Goal: Transaction & Acquisition: Book appointment/travel/reservation

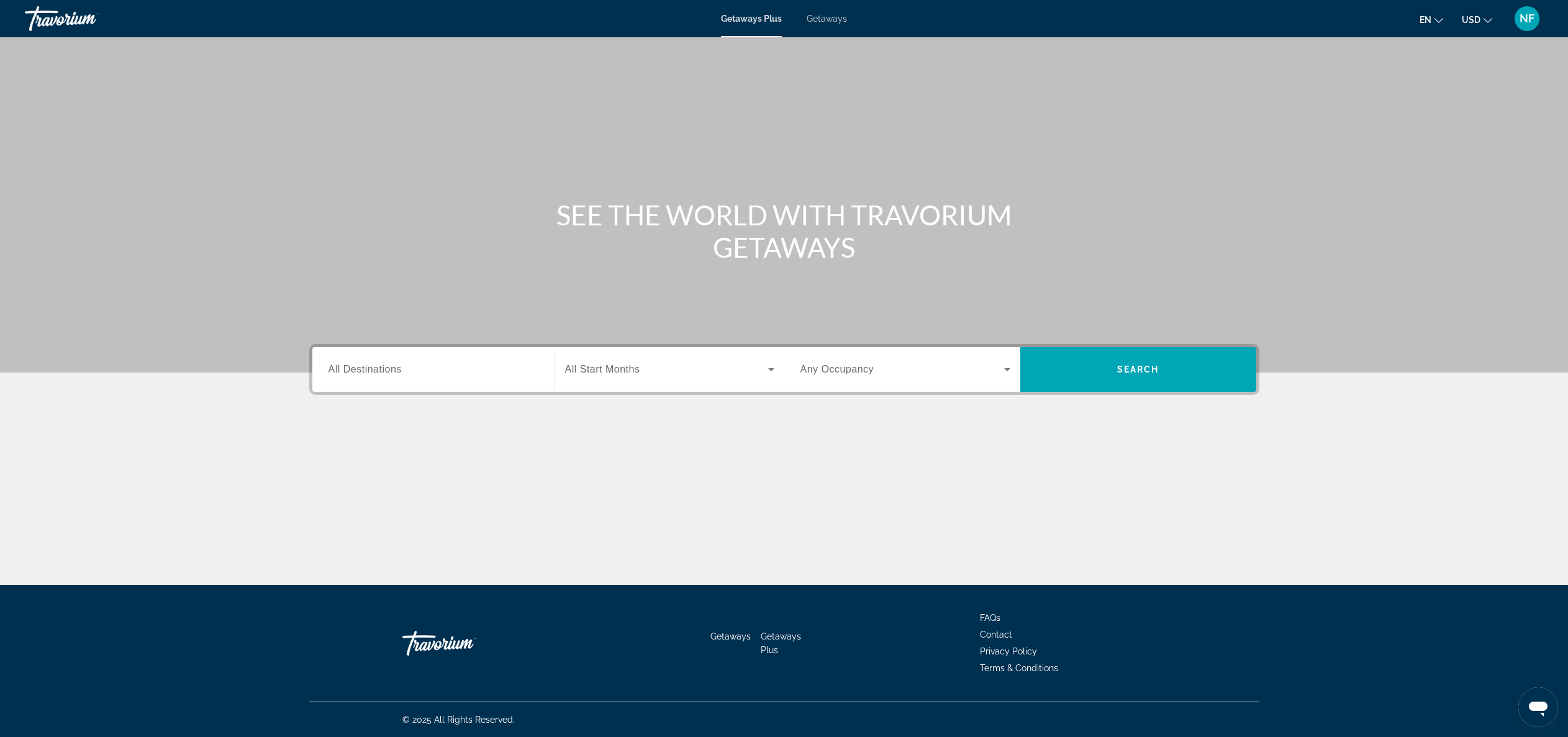
click at [380, 371] on span "All Destinations" at bounding box center [365, 369] width 73 height 11
click at [380, 371] on input "Destination All Destinations" at bounding box center [434, 370] width 210 height 15
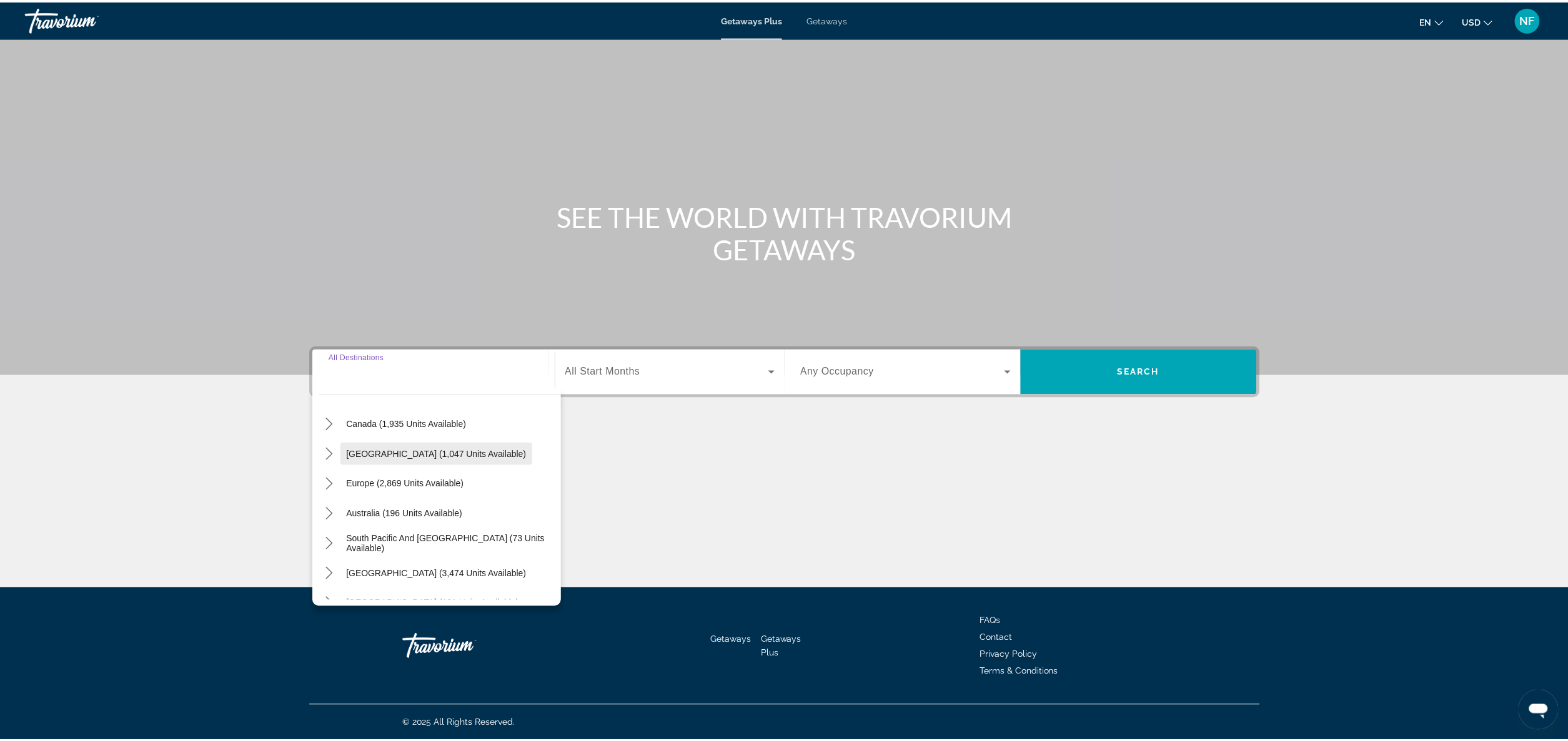
scroll to position [95, 0]
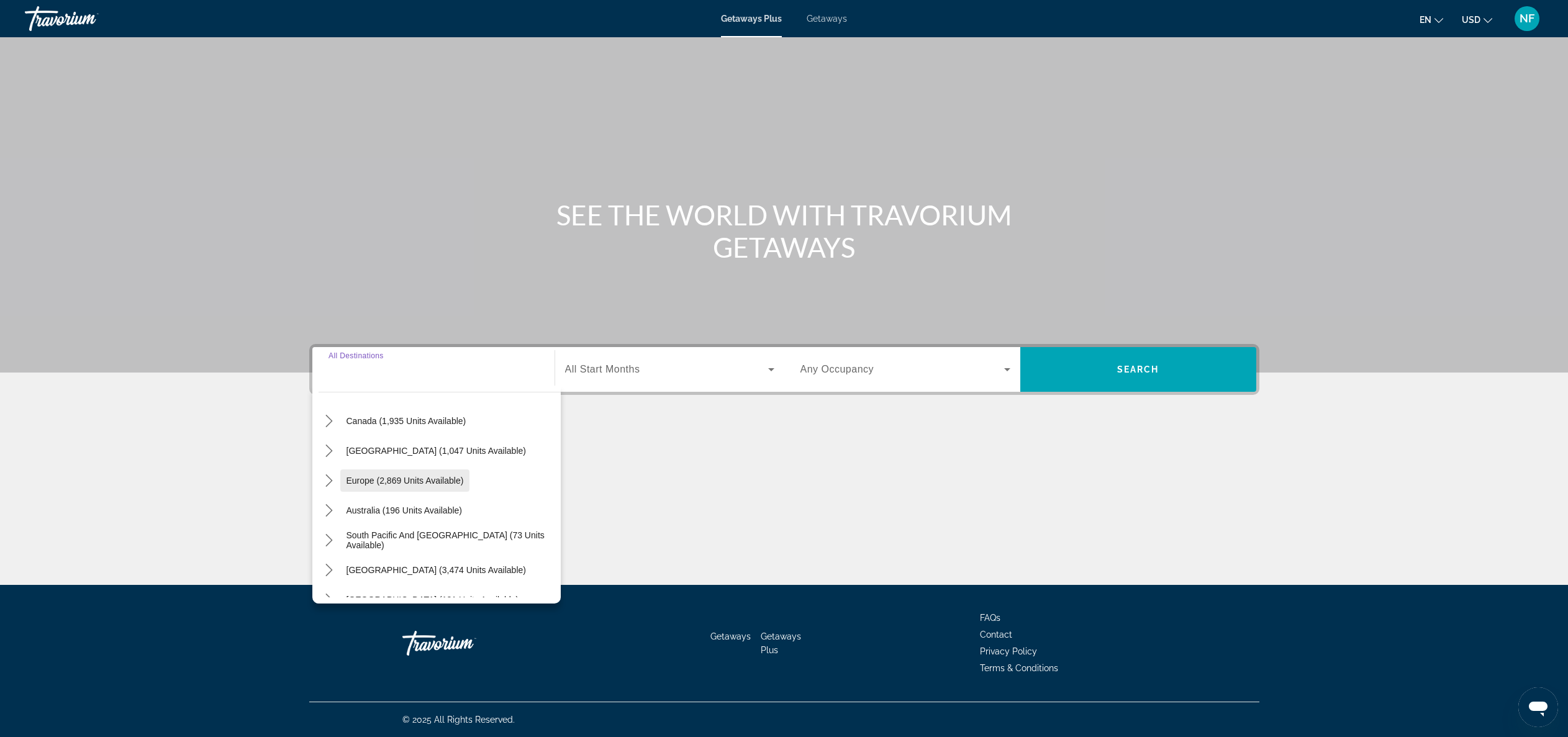
click at [400, 482] on span "Europe (2,869 units available)" at bounding box center [405, 481] width 118 height 10
type input "**********"
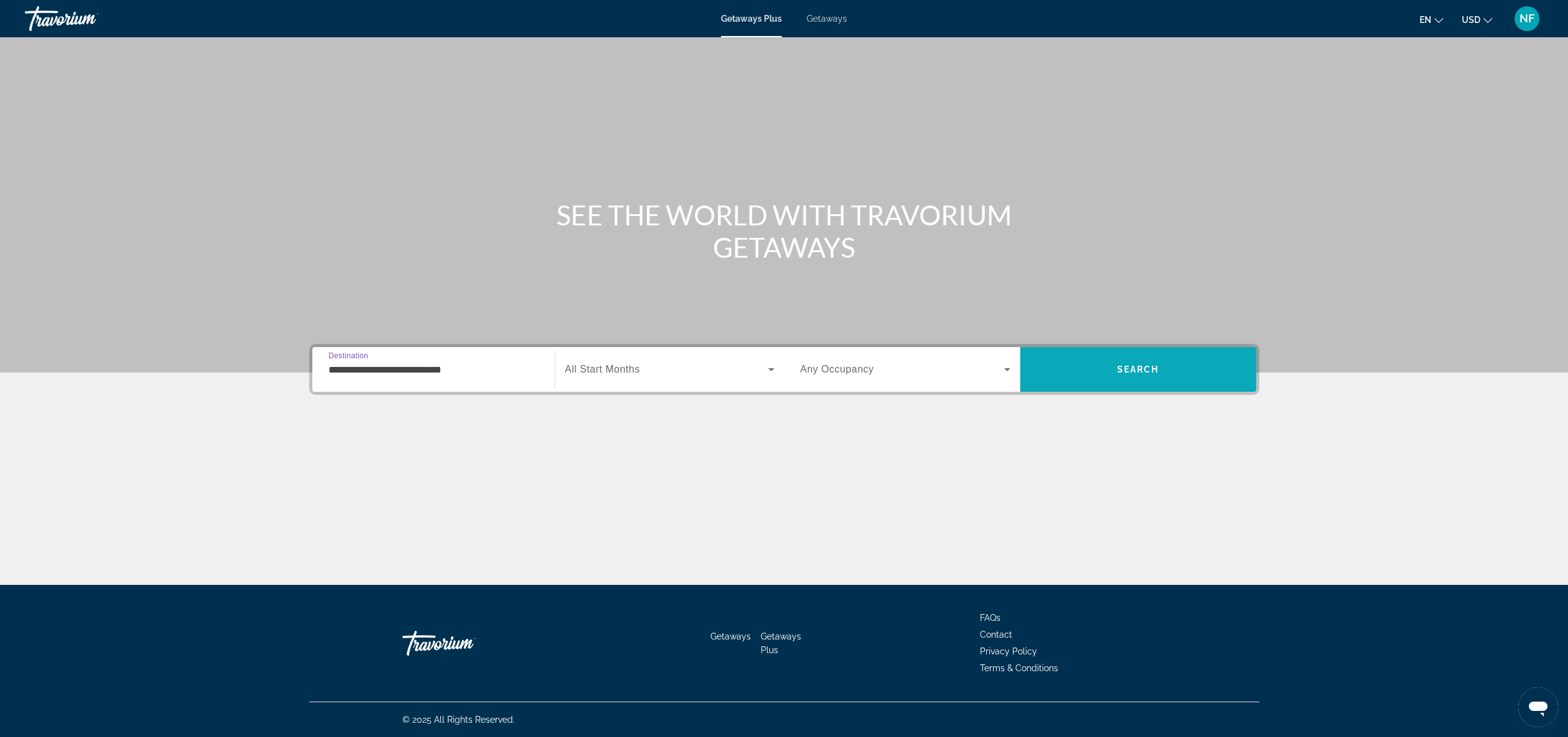
click at [1151, 370] on span "Search" at bounding box center [1138, 370] width 42 height 10
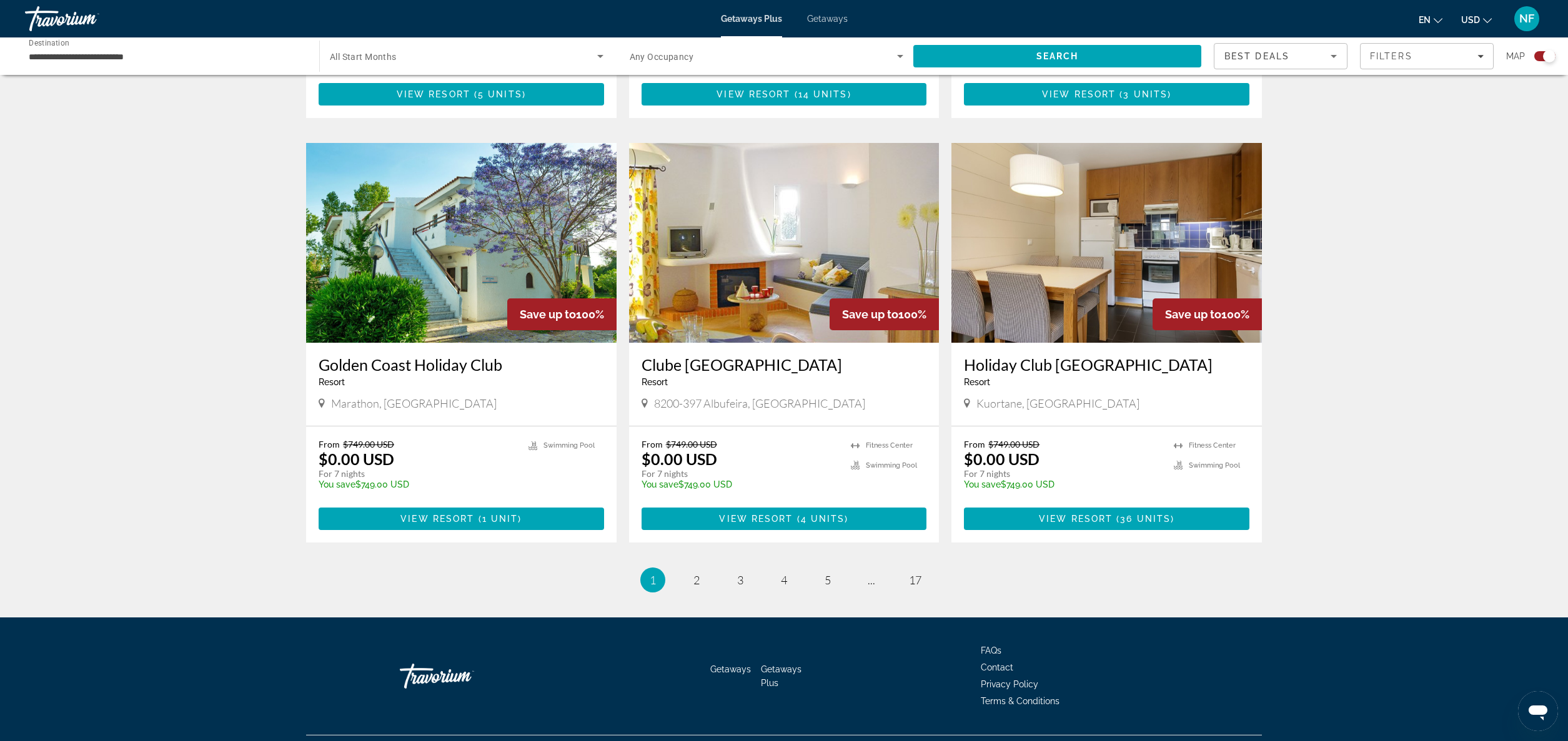
scroll to position [1667, 0]
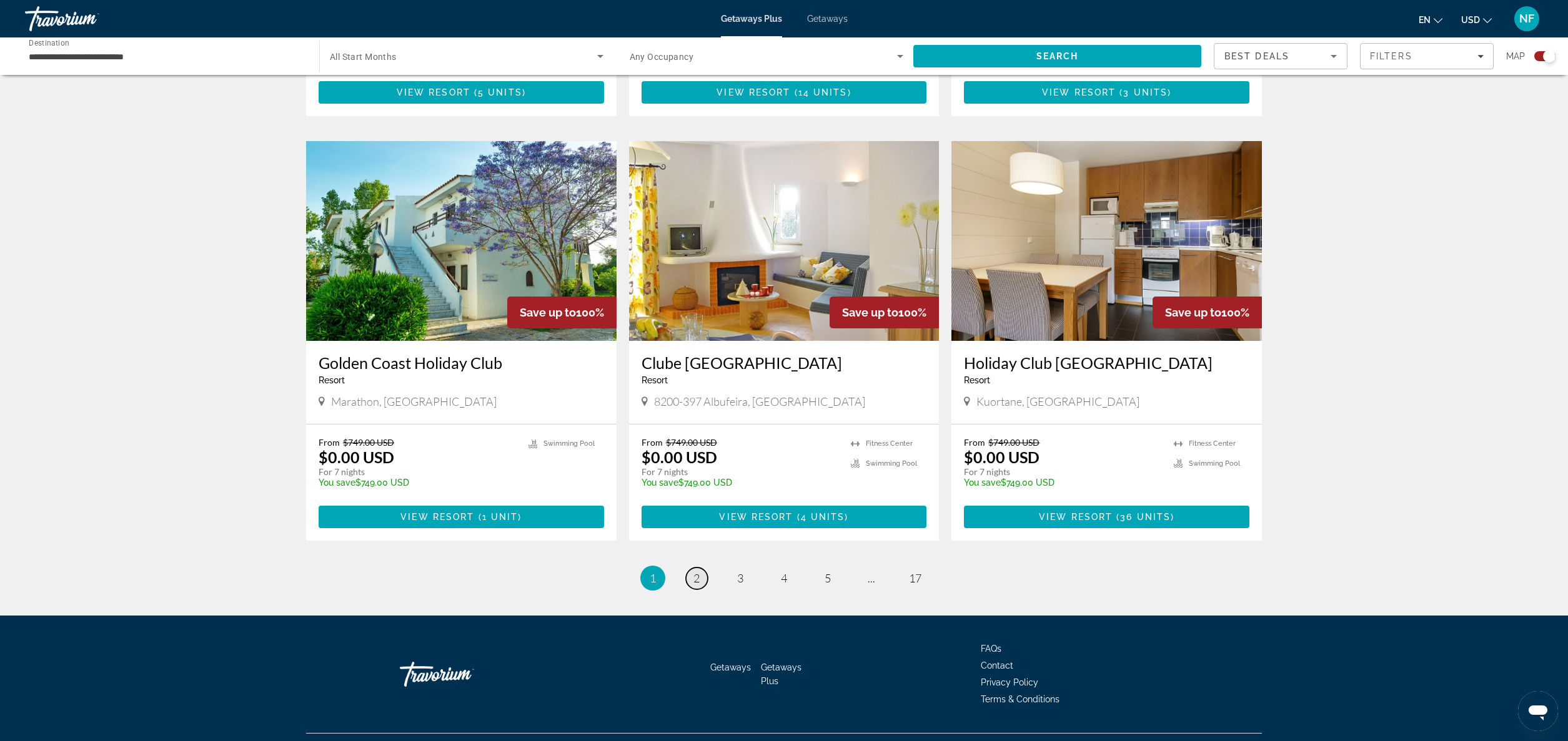
click at [699, 572] on span "2" at bounding box center [696, 579] width 6 height 14
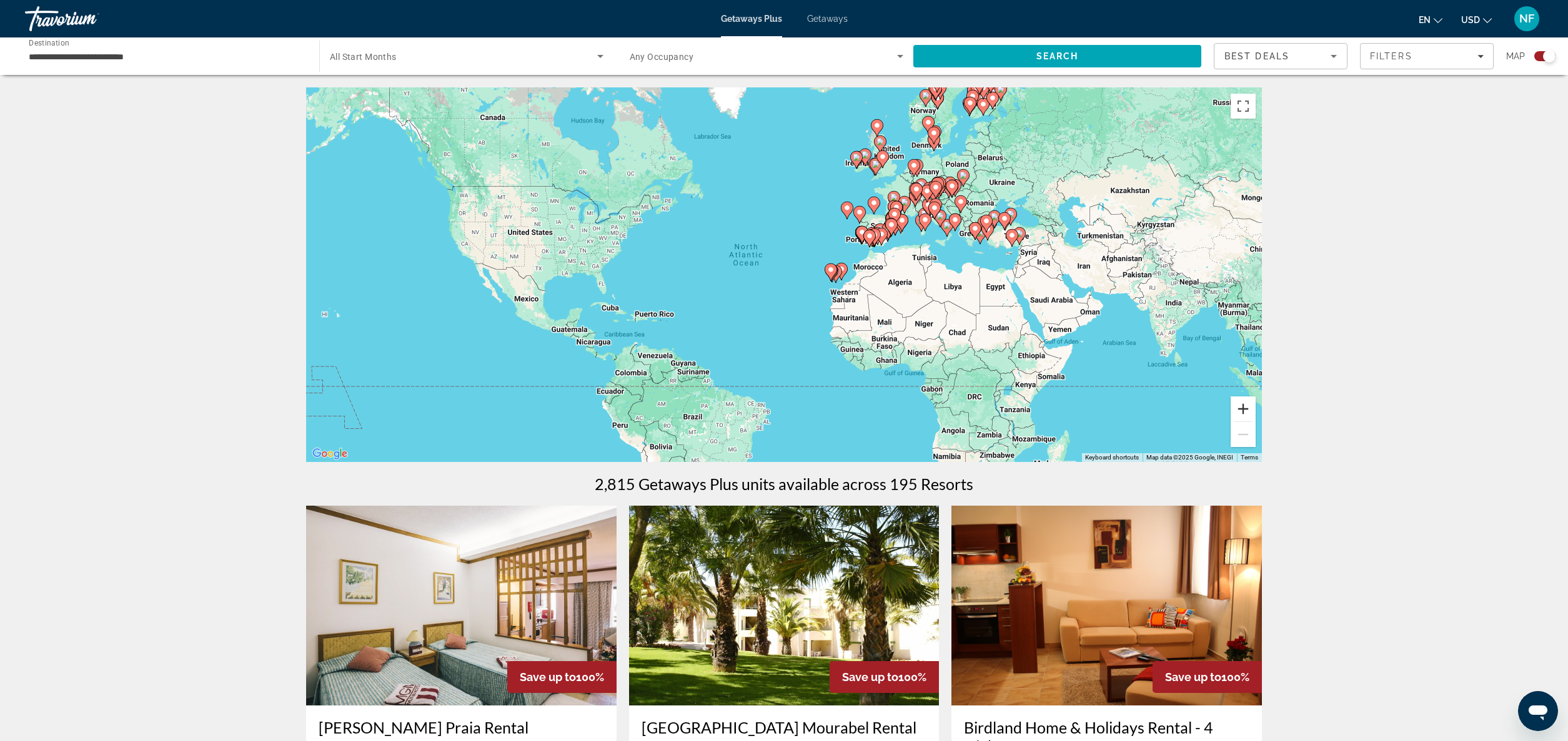
click at [1240, 406] on button "Zoom in" at bounding box center [1243, 409] width 25 height 25
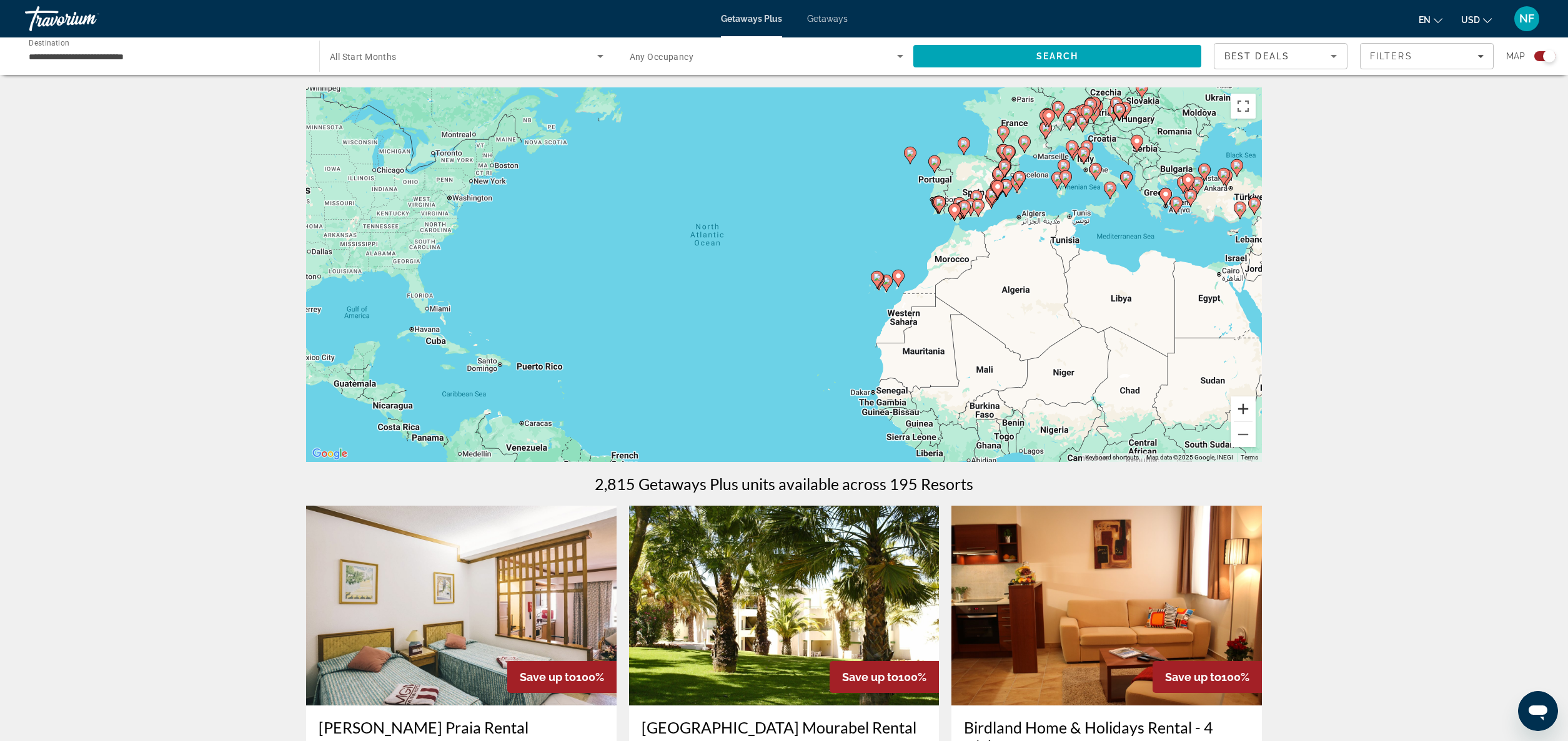
click at [1244, 405] on button "Zoom in" at bounding box center [1243, 409] width 25 height 25
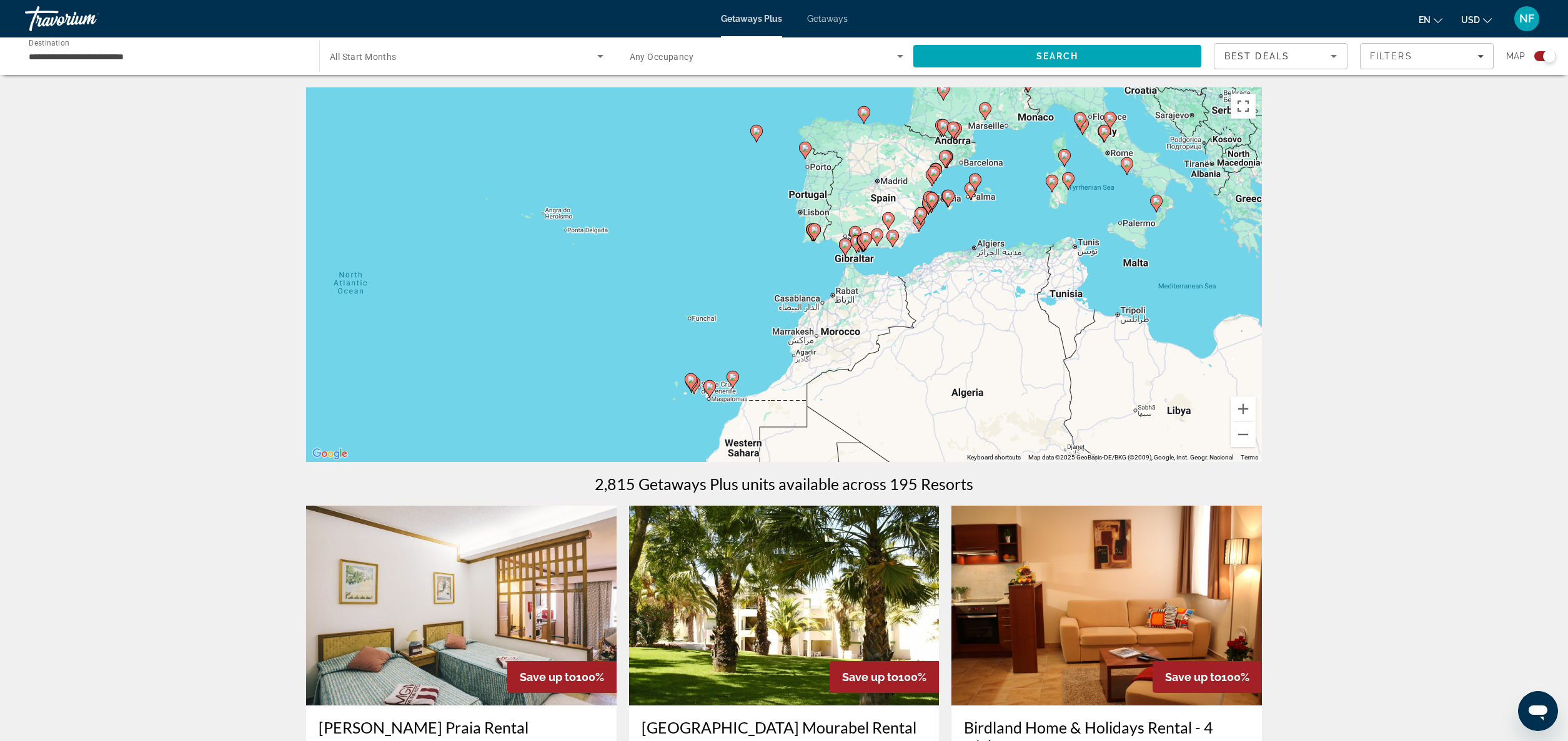
drag, startPoint x: 1088, startPoint y: 277, endPoint x: 804, endPoint y: 369, distance: 298.5
click at [804, 369] on div "To activate drag with keyboard, press Alt + Enter. Once in keyboard drag state,…" at bounding box center [784, 274] width 955 height 375
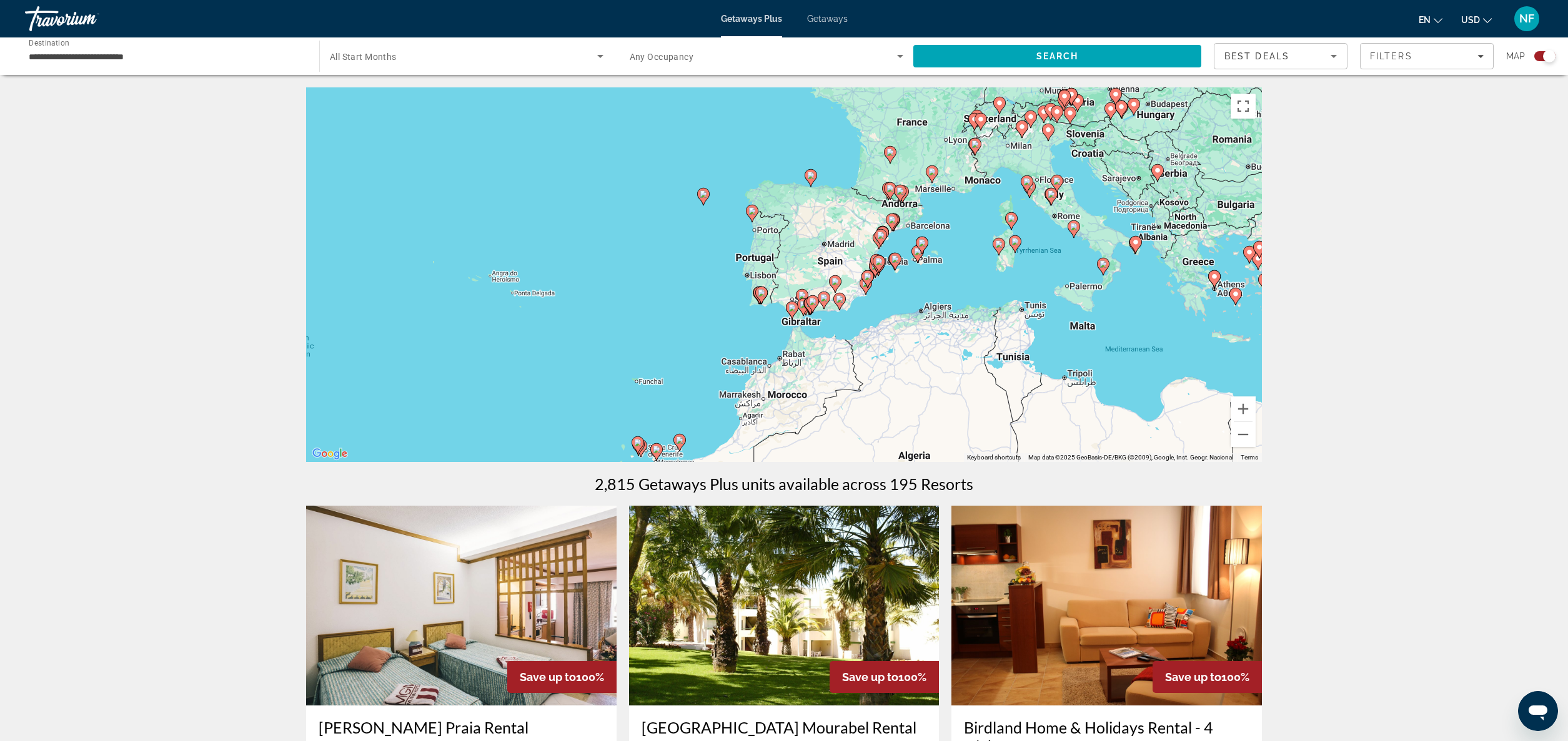
drag, startPoint x: 713, startPoint y: 241, endPoint x: 657, endPoint y: 308, distance: 87.3
click at [657, 308] on div "To activate drag with keyboard, press Alt + Enter. Once in keyboard drag state,…" at bounding box center [784, 274] width 955 height 375
click at [1245, 405] on button "Zoom in" at bounding box center [1243, 409] width 25 height 25
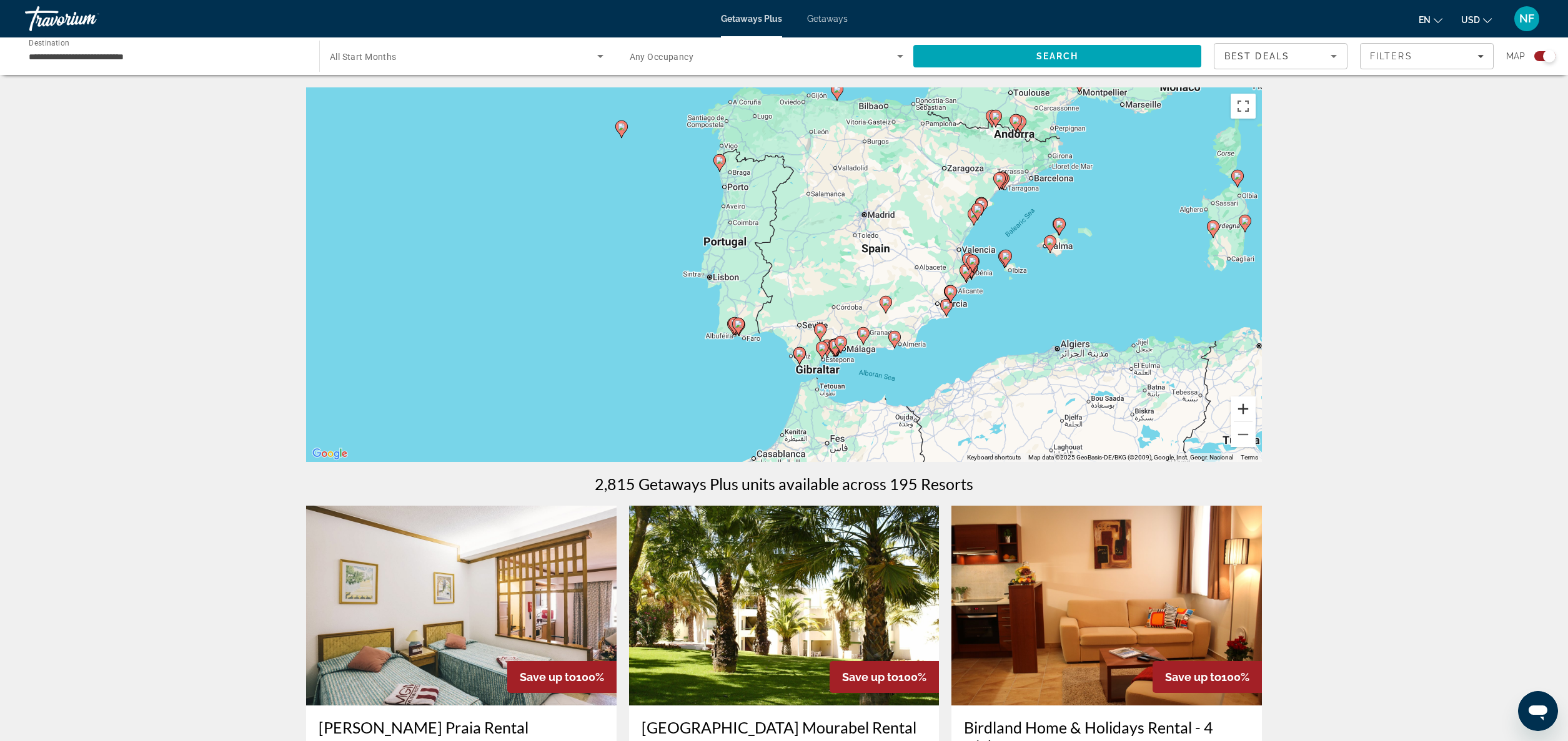
click at [1245, 408] on button "Zoom in" at bounding box center [1243, 409] width 25 height 25
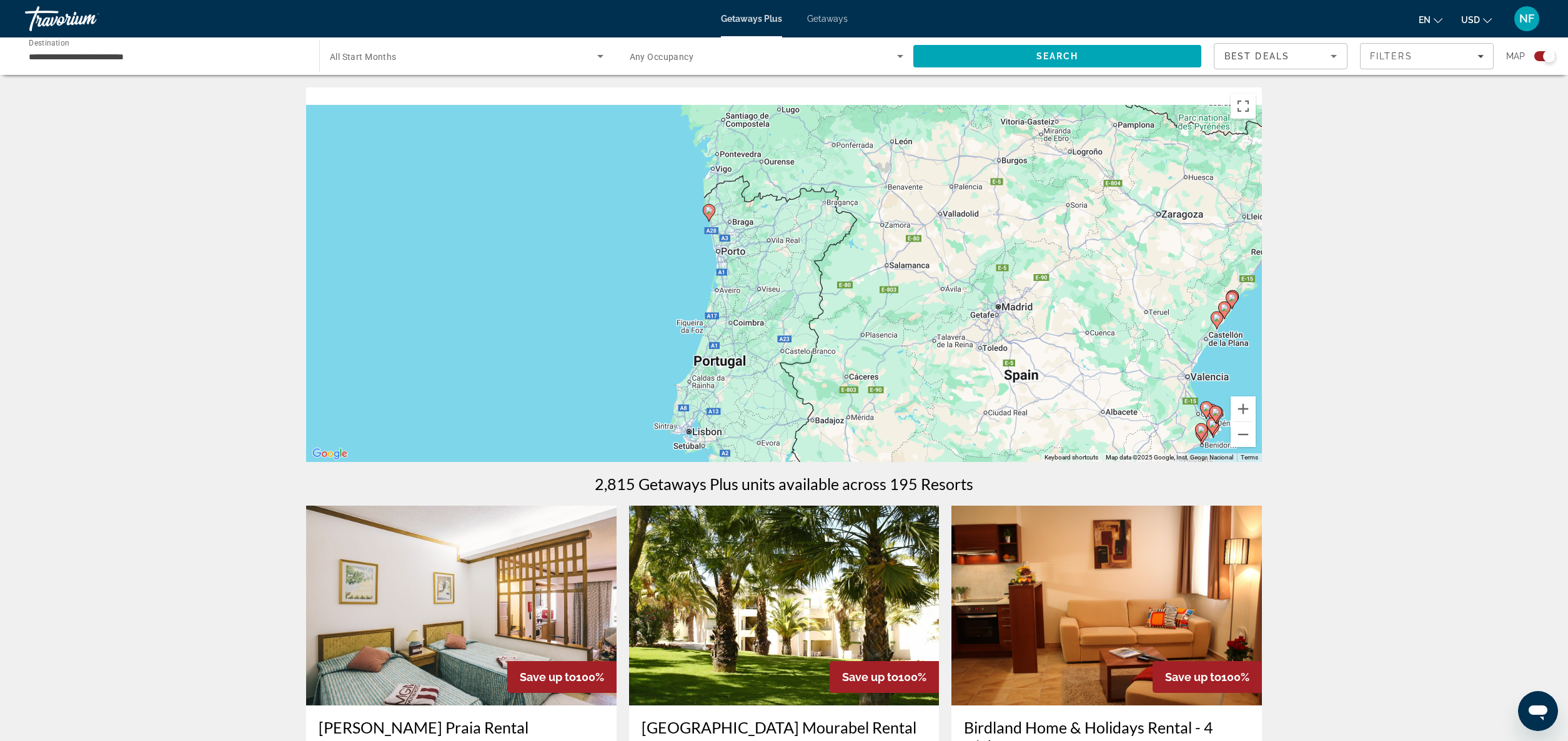
drag, startPoint x: 506, startPoint y: 191, endPoint x: 569, endPoint y: 370, distance: 189.8
click at [569, 369] on div "To activate drag with keyboard, press Alt + Enter. Once in keyboard drag state,…" at bounding box center [784, 274] width 955 height 375
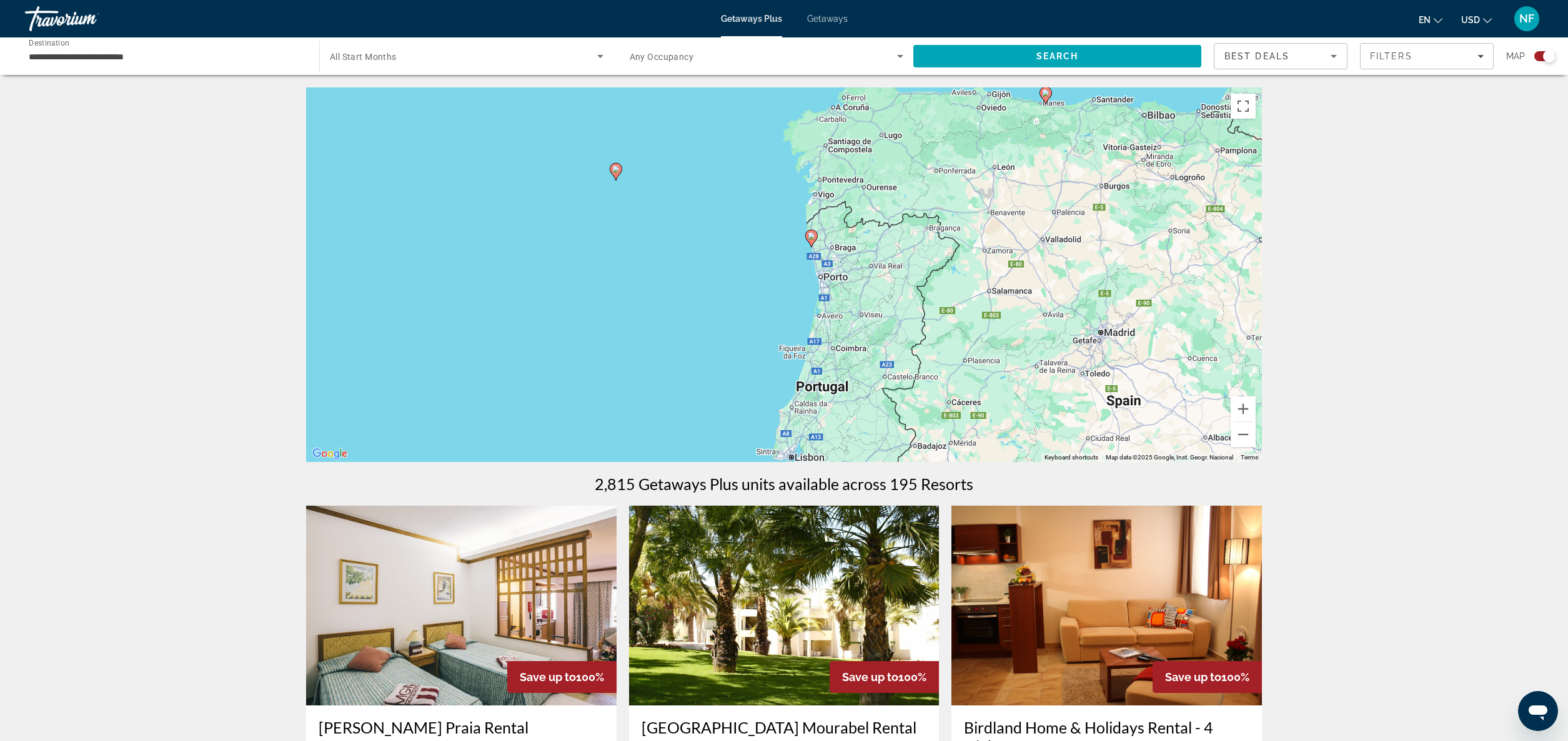
drag, startPoint x: 534, startPoint y: 301, endPoint x: 627, endPoint y: 291, distance: 93.5
click at [627, 291] on div "To activate drag with keyboard, press Alt + Enter. Once in keyboard drag state,…" at bounding box center [784, 274] width 955 height 375
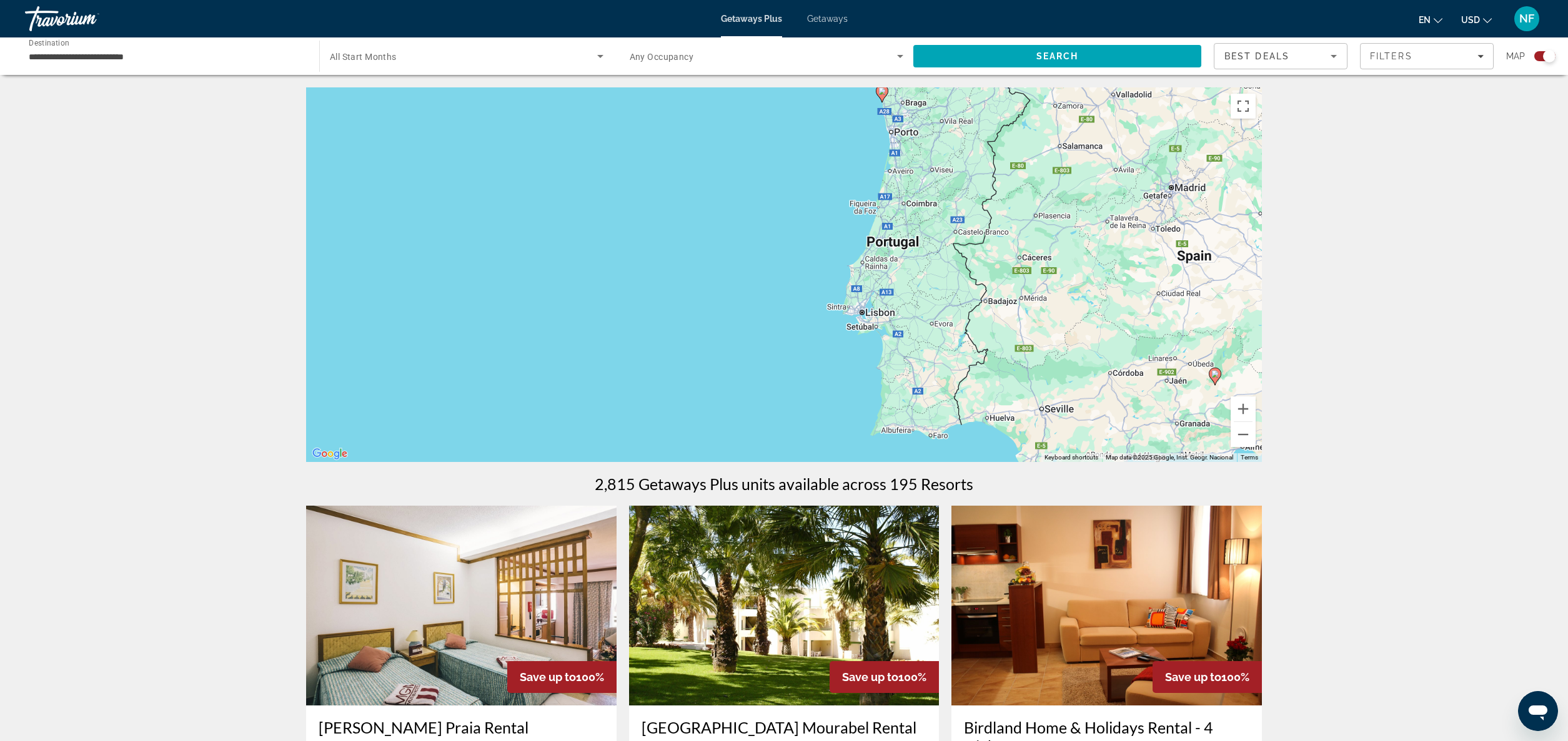
drag, startPoint x: 661, startPoint y: 351, endPoint x: 735, endPoint y: 203, distance: 165.5
click at [735, 203] on div "To activate drag with keyboard, press Alt + Enter. Once in keyboard drag state,…" at bounding box center [784, 274] width 955 height 375
click at [740, 220] on div "To activate drag with keyboard, press Alt + Enter. Once in keyboard drag state,…" at bounding box center [784, 274] width 955 height 375
drag, startPoint x: 740, startPoint y: 220, endPoint x: 741, endPoint y: 211, distance: 9.1
click at [741, 211] on div "To activate drag with keyboard, press Alt + Enter. Once in keyboard drag state,…" at bounding box center [784, 274] width 955 height 375
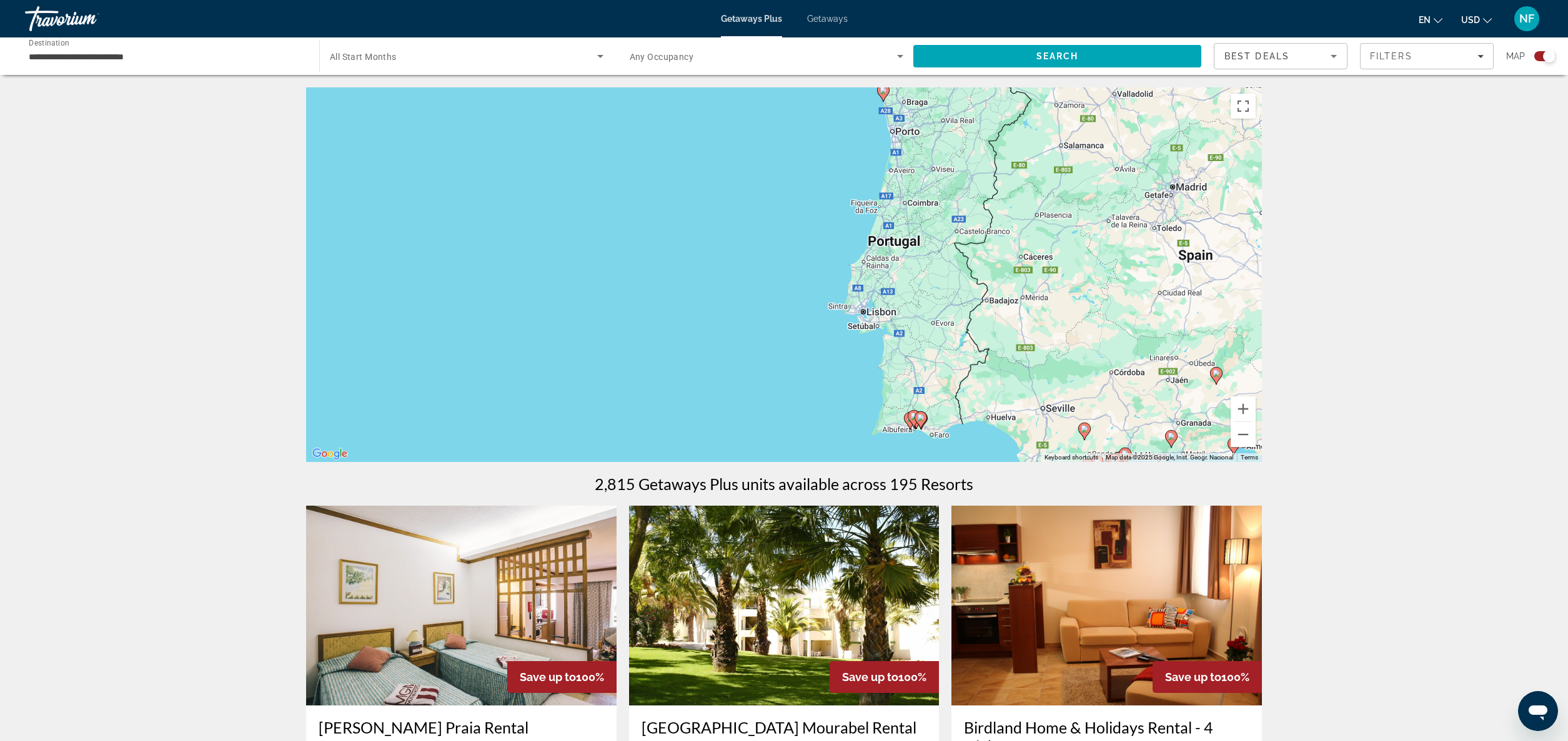
drag, startPoint x: 693, startPoint y: 332, endPoint x: 743, endPoint y: 151, distance: 187.8
click at [742, 151] on div "To activate drag with keyboard, press Alt + Enter. Once in keyboard drag state,…" at bounding box center [784, 274] width 955 height 375
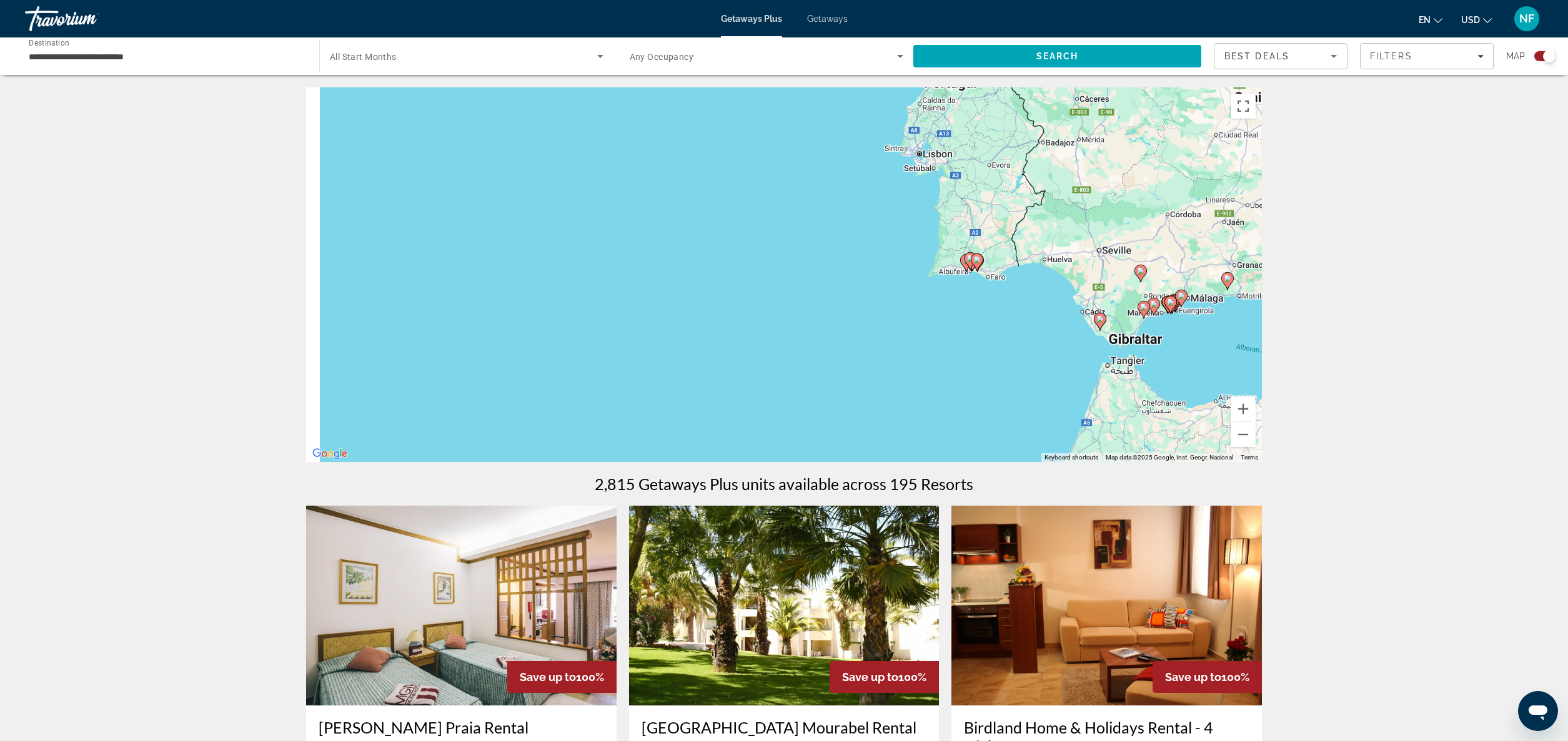
drag, startPoint x: 761, startPoint y: 354, endPoint x: 828, endPoint y: 166, distance: 199.6
click at [828, 166] on div "To activate drag with keyboard, press Alt + Enter. Once in keyboard drag state,…" at bounding box center [784, 274] width 955 height 375
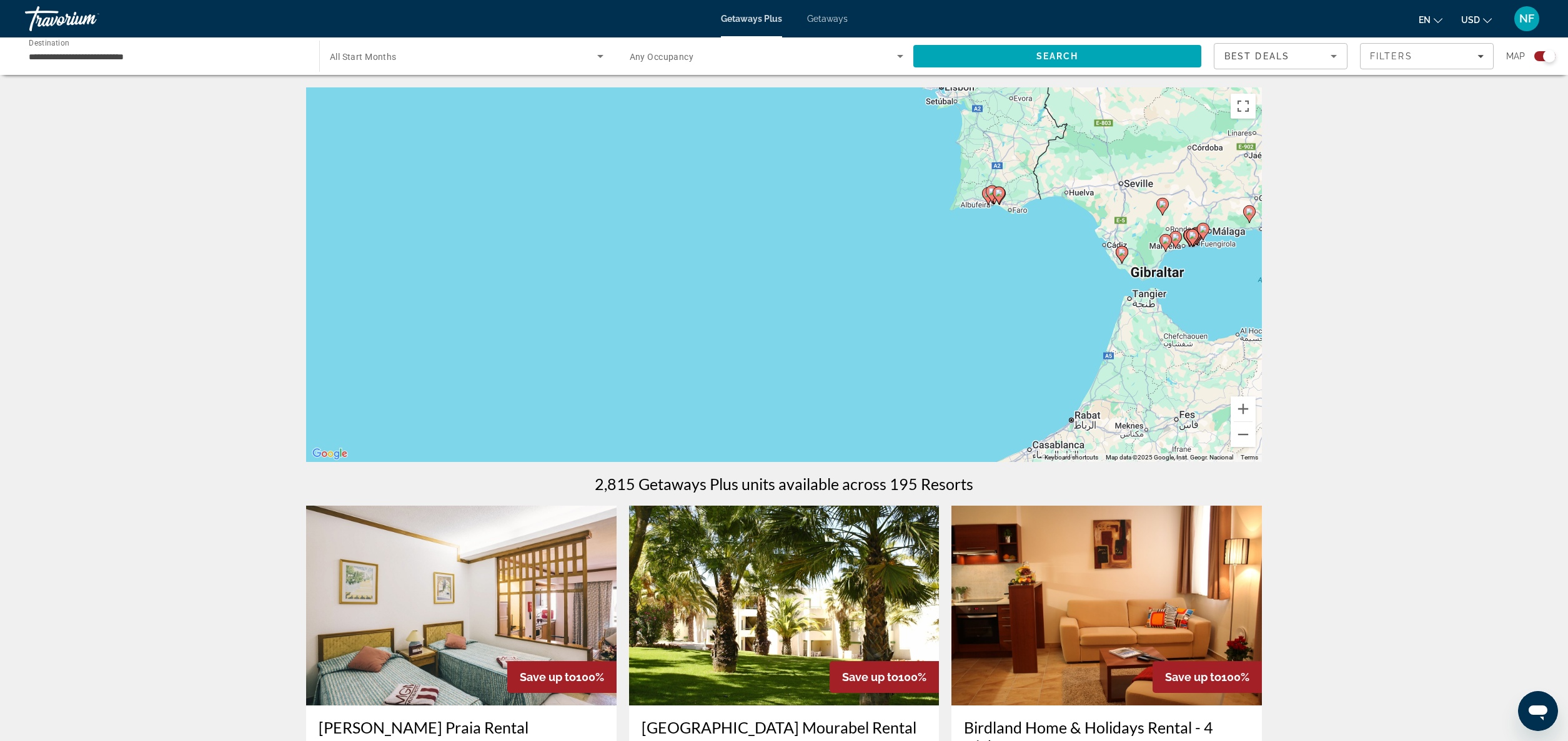
drag, startPoint x: 807, startPoint y: 172, endPoint x: 466, endPoint y: 377, distance: 397.9
click at [467, 376] on div "To activate drag with keyboard, press Alt + Enter. Once in keyboard drag state,…" at bounding box center [784, 274] width 955 height 375
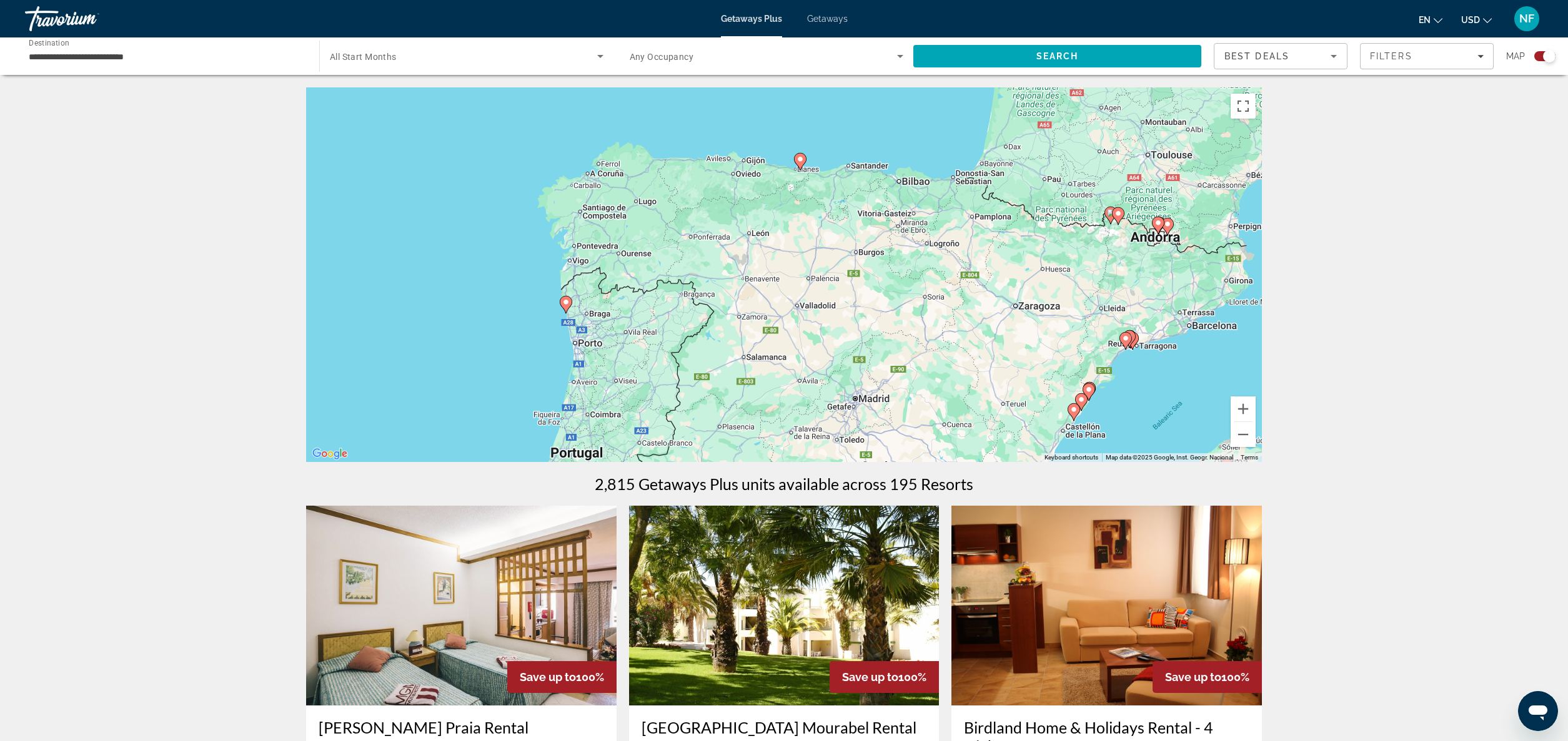
drag, startPoint x: 612, startPoint y: 318, endPoint x: 912, endPoint y: 277, distance: 302.8
click at [912, 277] on div "To activate drag with keyboard, press Alt + Enter. Once in keyboard drag state,…" at bounding box center [784, 274] width 955 height 375
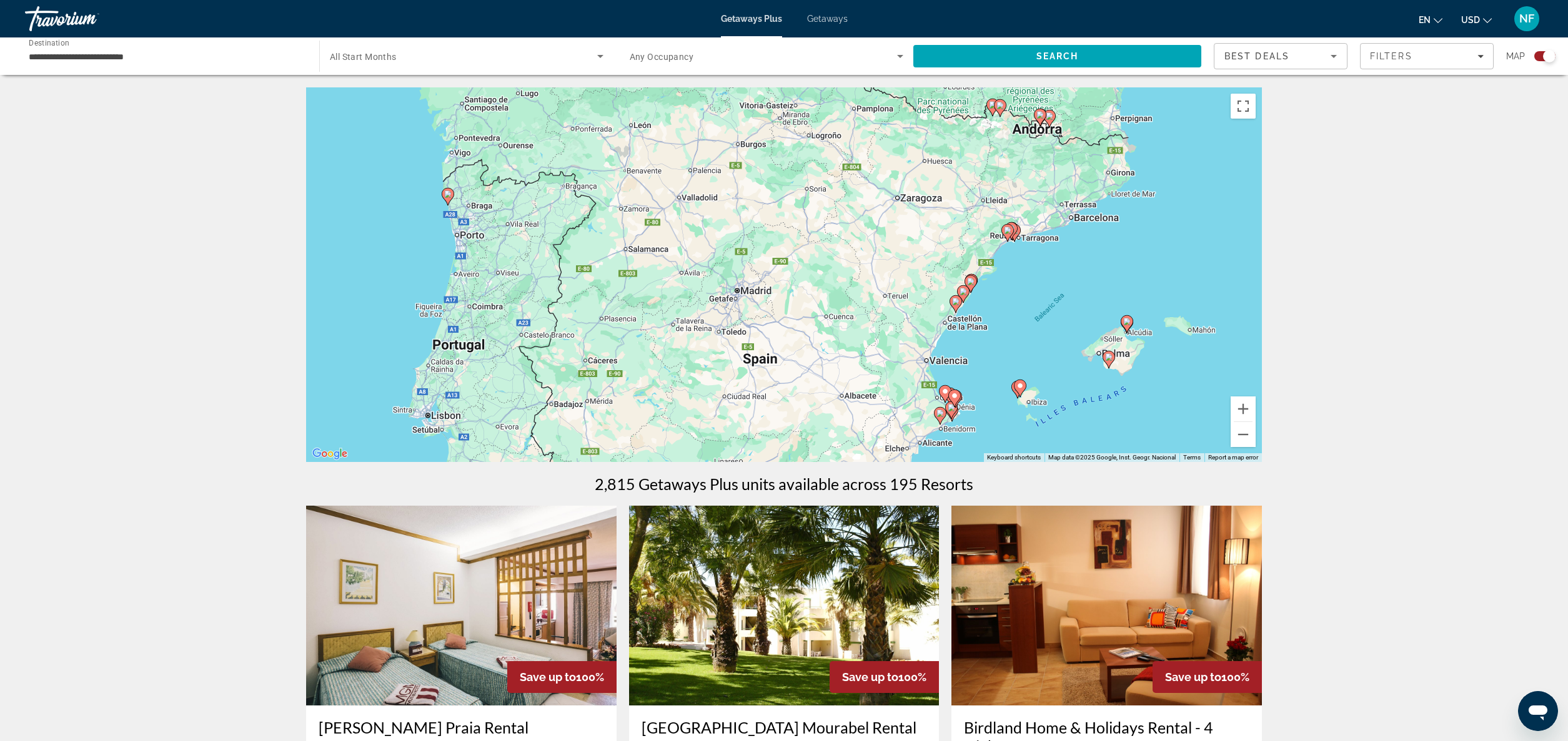
drag, startPoint x: 1003, startPoint y: 376, endPoint x: 885, endPoint y: 265, distance: 162.0
click at [885, 266] on div "To activate drag with keyboard, press Alt + Enter. Once in keyboard drag state,…" at bounding box center [784, 274] width 955 height 375
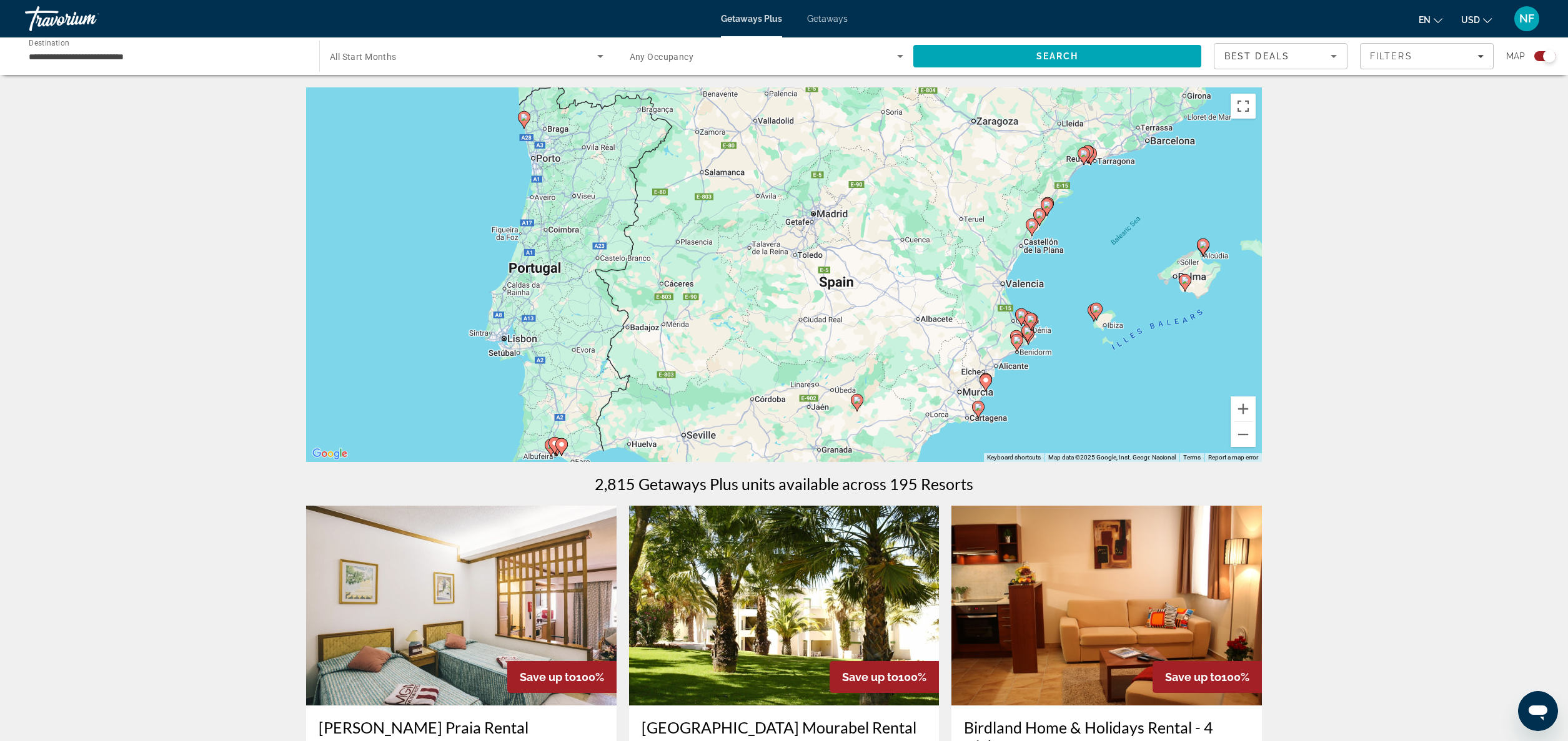
drag, startPoint x: 799, startPoint y: 349, endPoint x: 876, endPoint y: 271, distance: 109.6
click at [876, 271] on div "To activate drag with keyboard, press Alt + Enter. Once in keyboard drag state,…" at bounding box center [784, 274] width 955 height 375
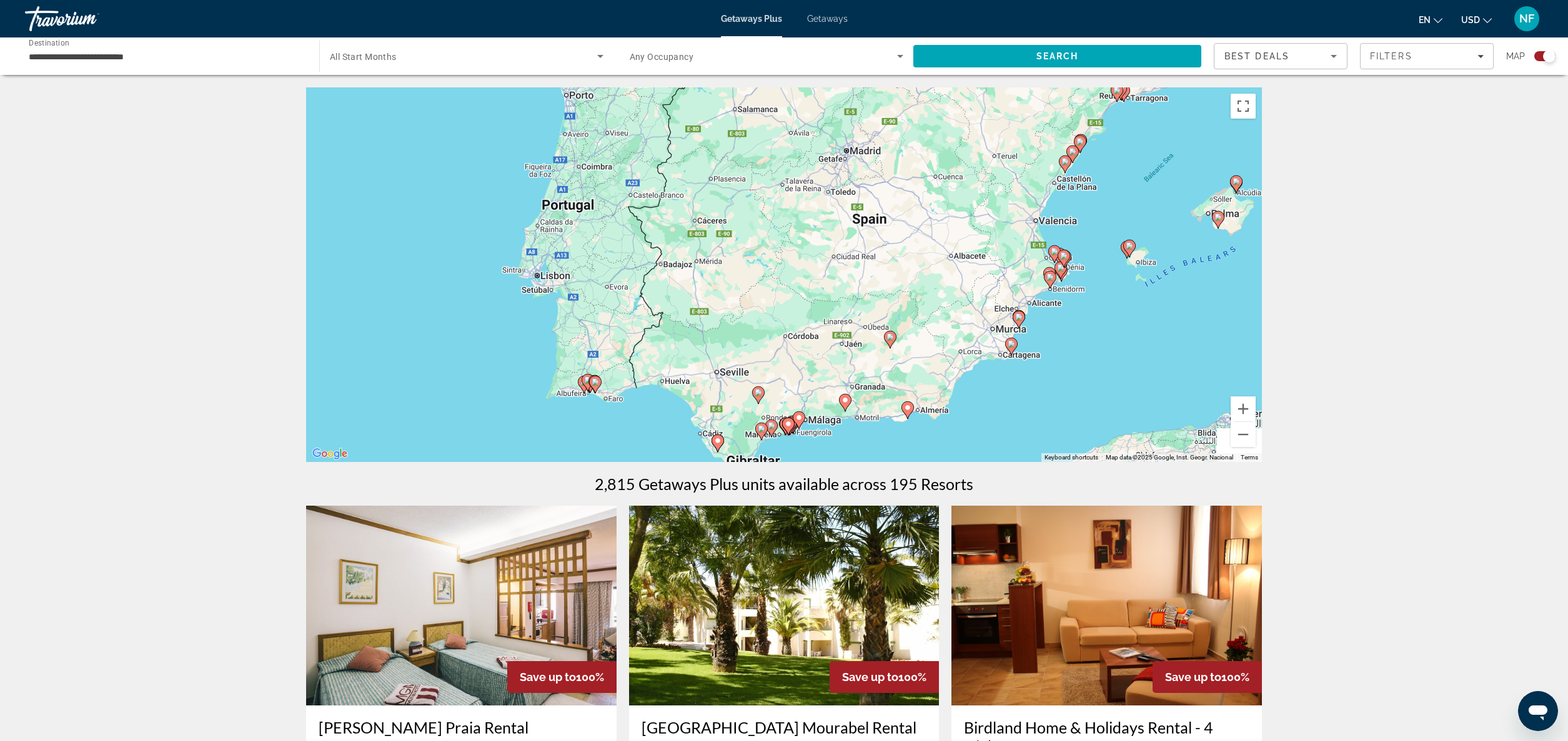
drag, startPoint x: 886, startPoint y: 365, endPoint x: 966, endPoint y: 237, distance: 150.9
click at [966, 237] on div "To activate drag with keyboard, press Alt + Enter. Once in keyboard drag state,…" at bounding box center [784, 274] width 955 height 375
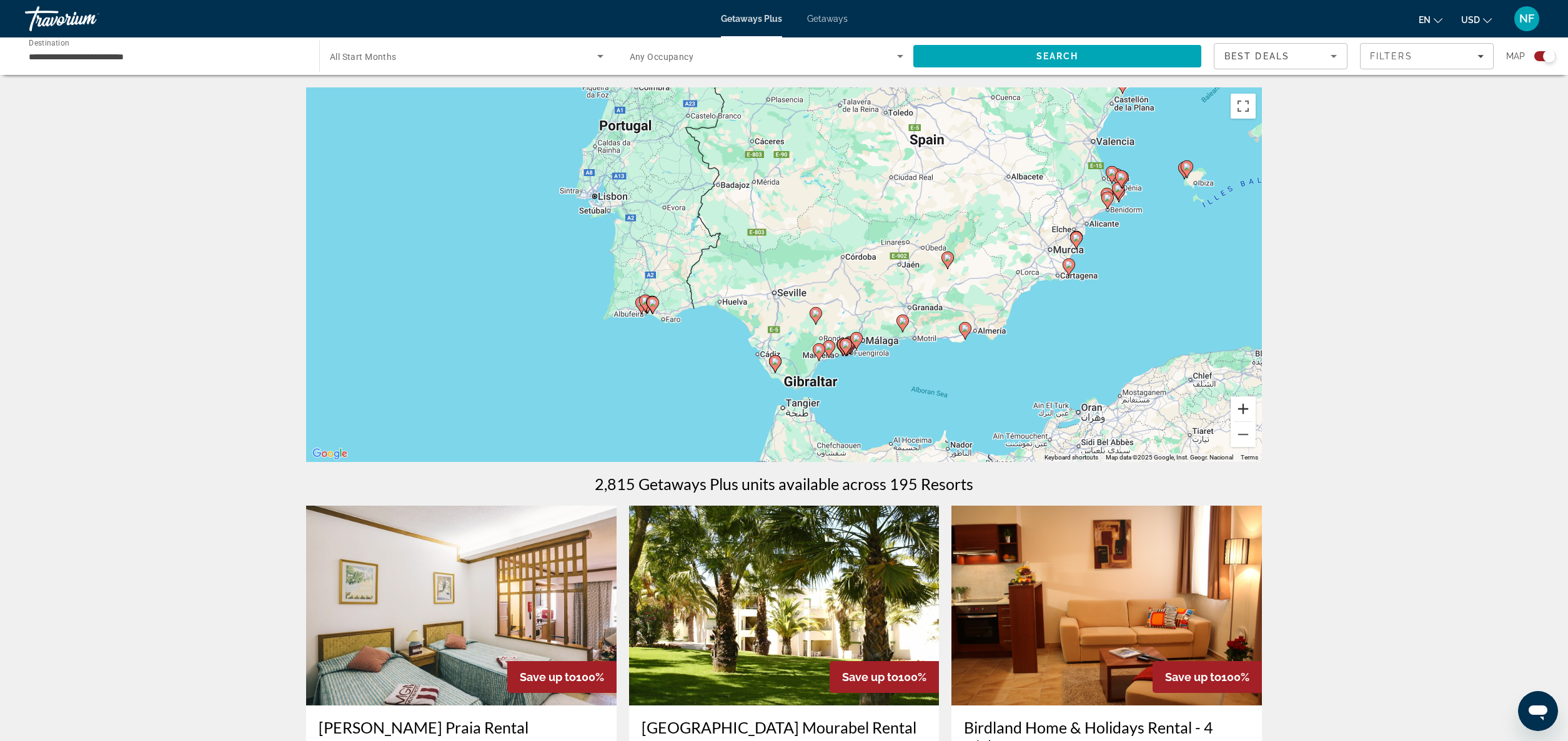
click at [1243, 408] on button "Zoom in" at bounding box center [1243, 409] width 25 height 25
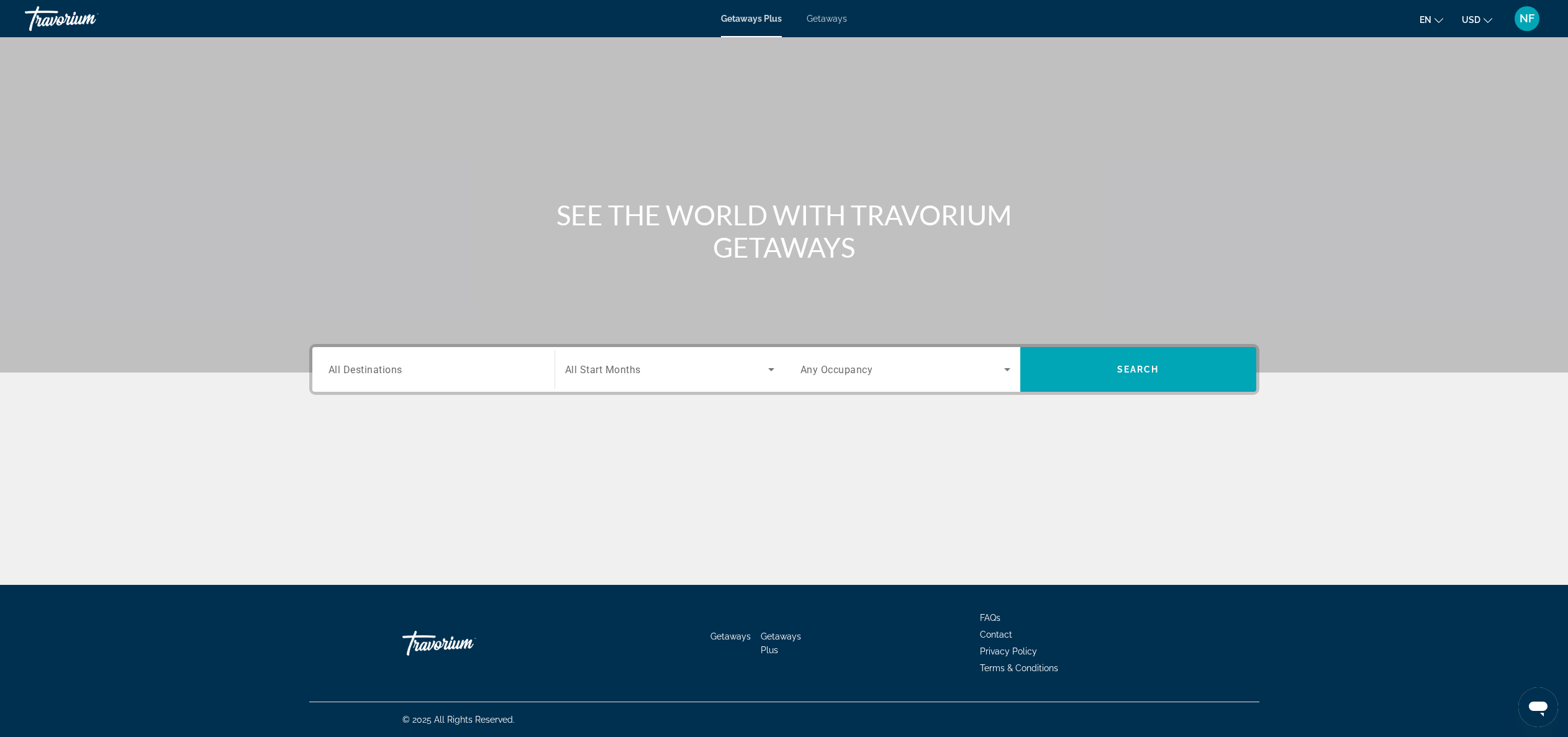
click at [373, 370] on span "All Destinations" at bounding box center [366, 369] width 74 height 12
click at [373, 370] on input "Destination All Destinations" at bounding box center [434, 370] width 210 height 15
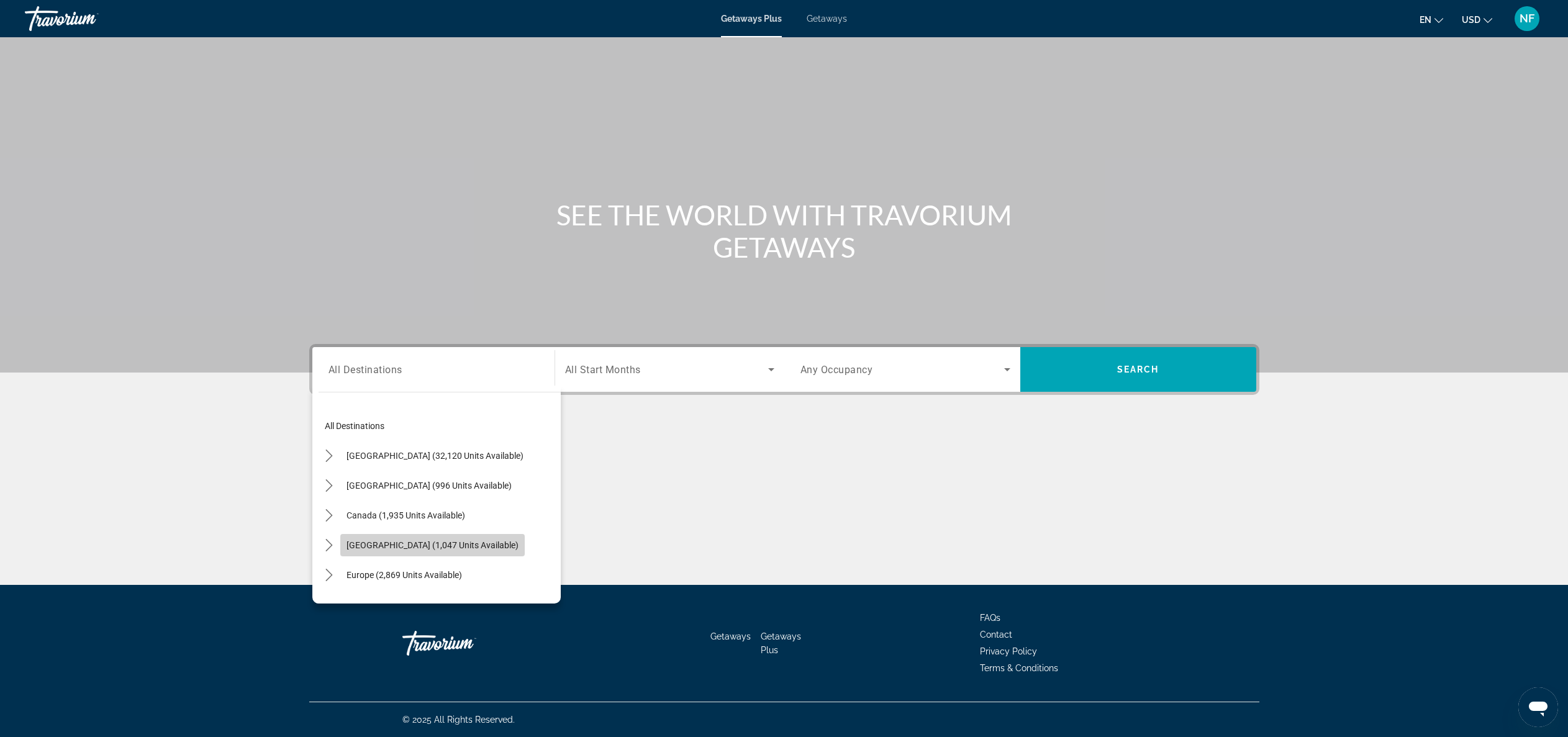
click at [418, 545] on span "[GEOGRAPHIC_DATA] (1,047 units available)" at bounding box center [432, 545] width 172 height 10
type input "**********"
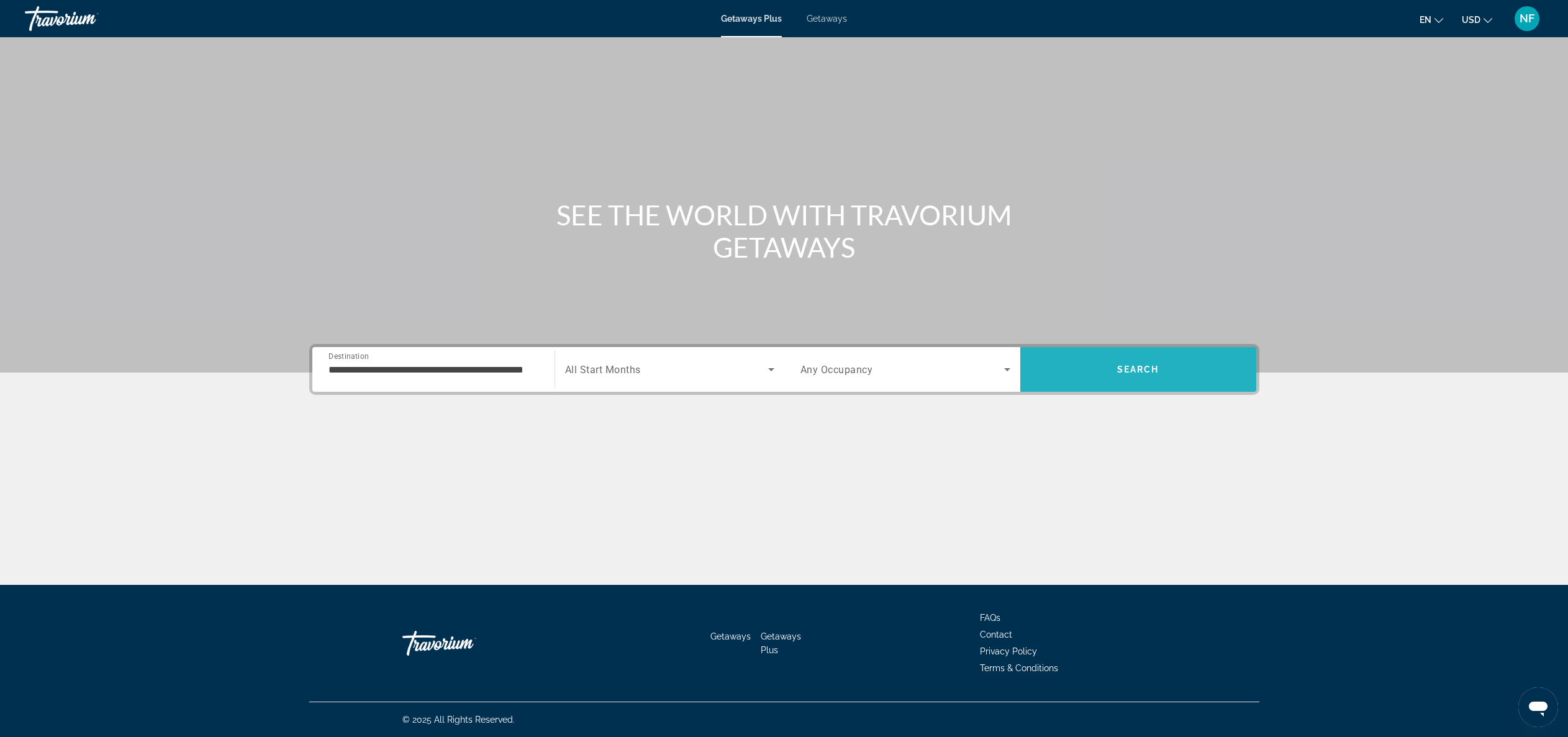
click at [1169, 368] on span "Search" at bounding box center [1138, 369] width 236 height 30
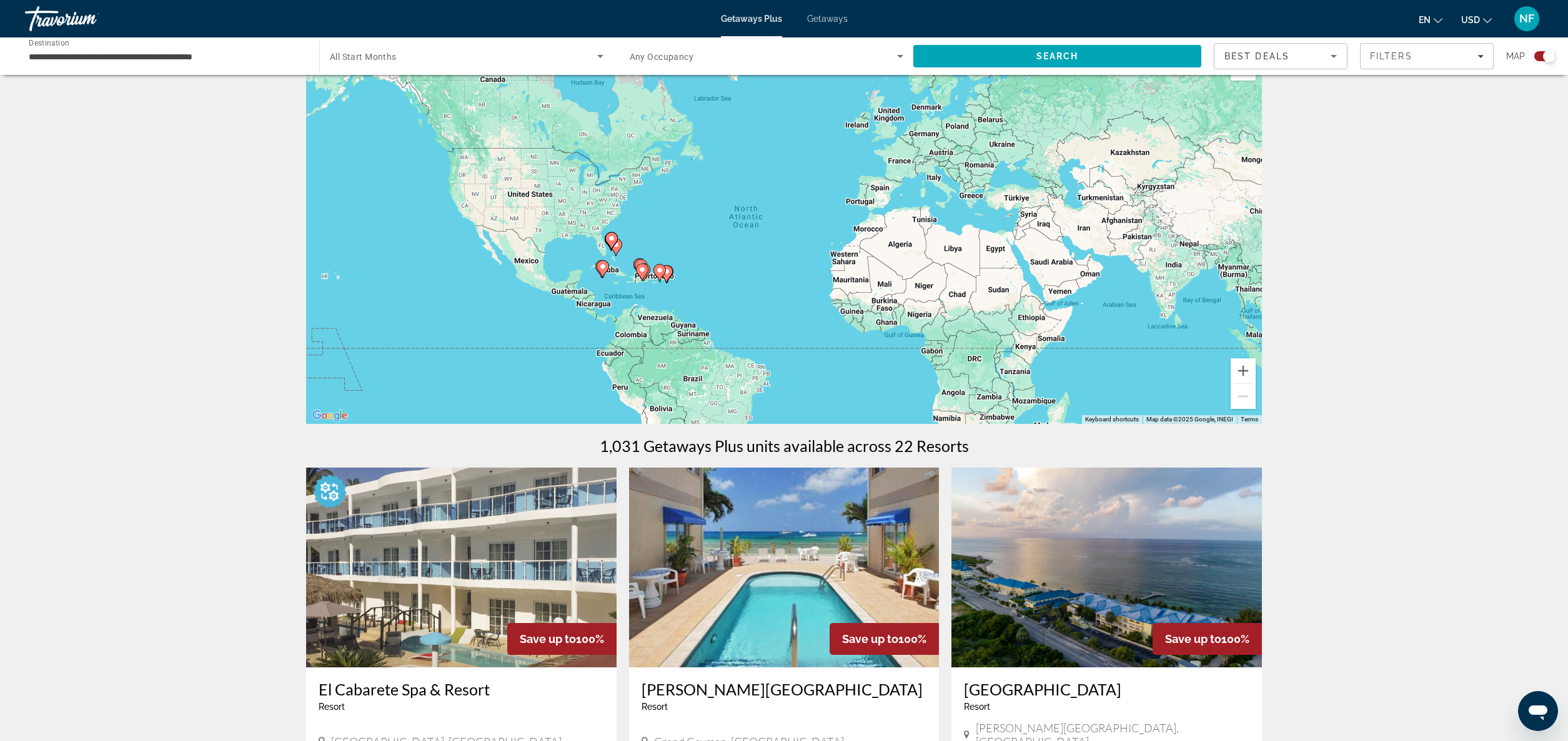
scroll to position [37, 0]
click at [1243, 368] on button "Zoom in" at bounding box center [1243, 373] width 25 height 25
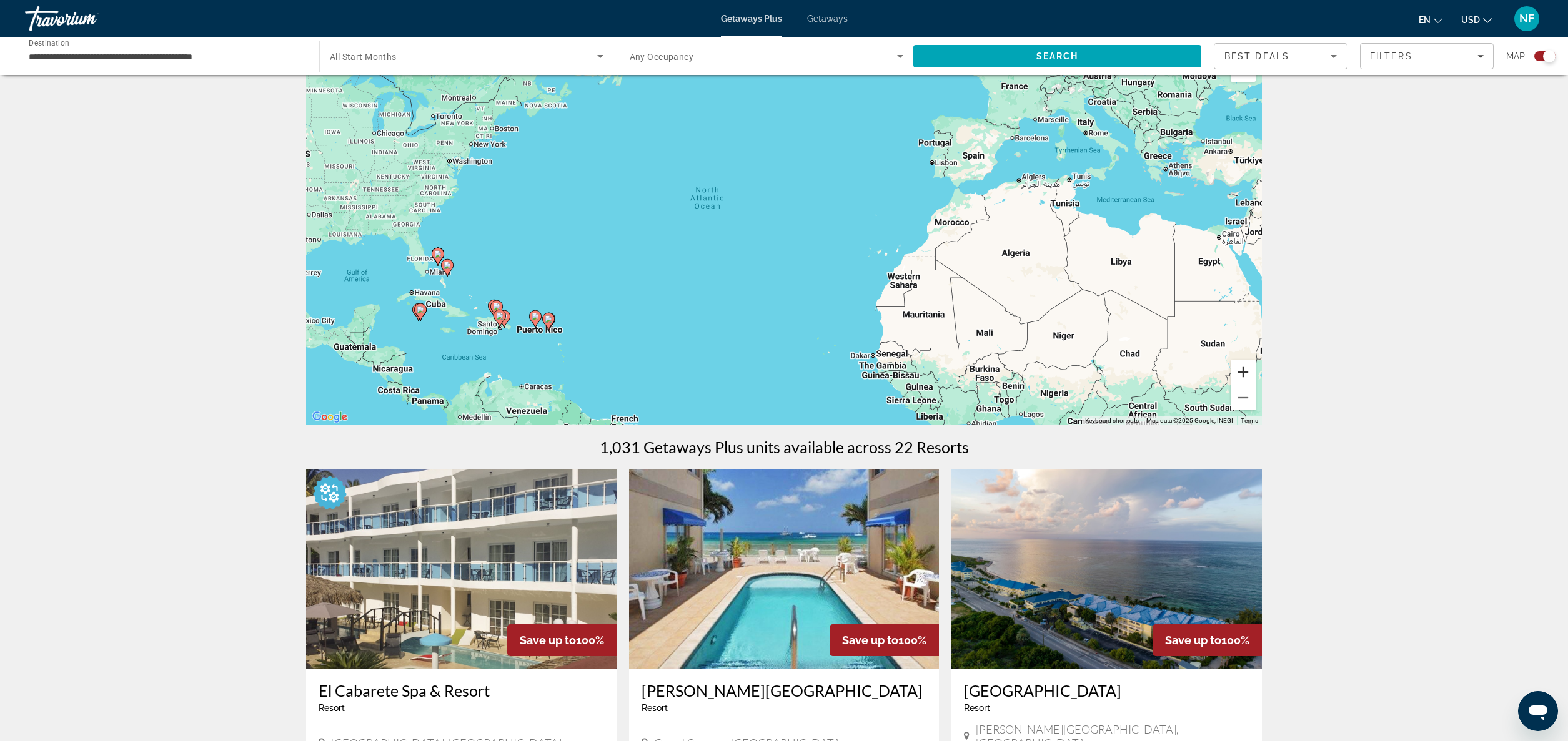
click at [1242, 370] on button "Zoom in" at bounding box center [1243, 373] width 25 height 25
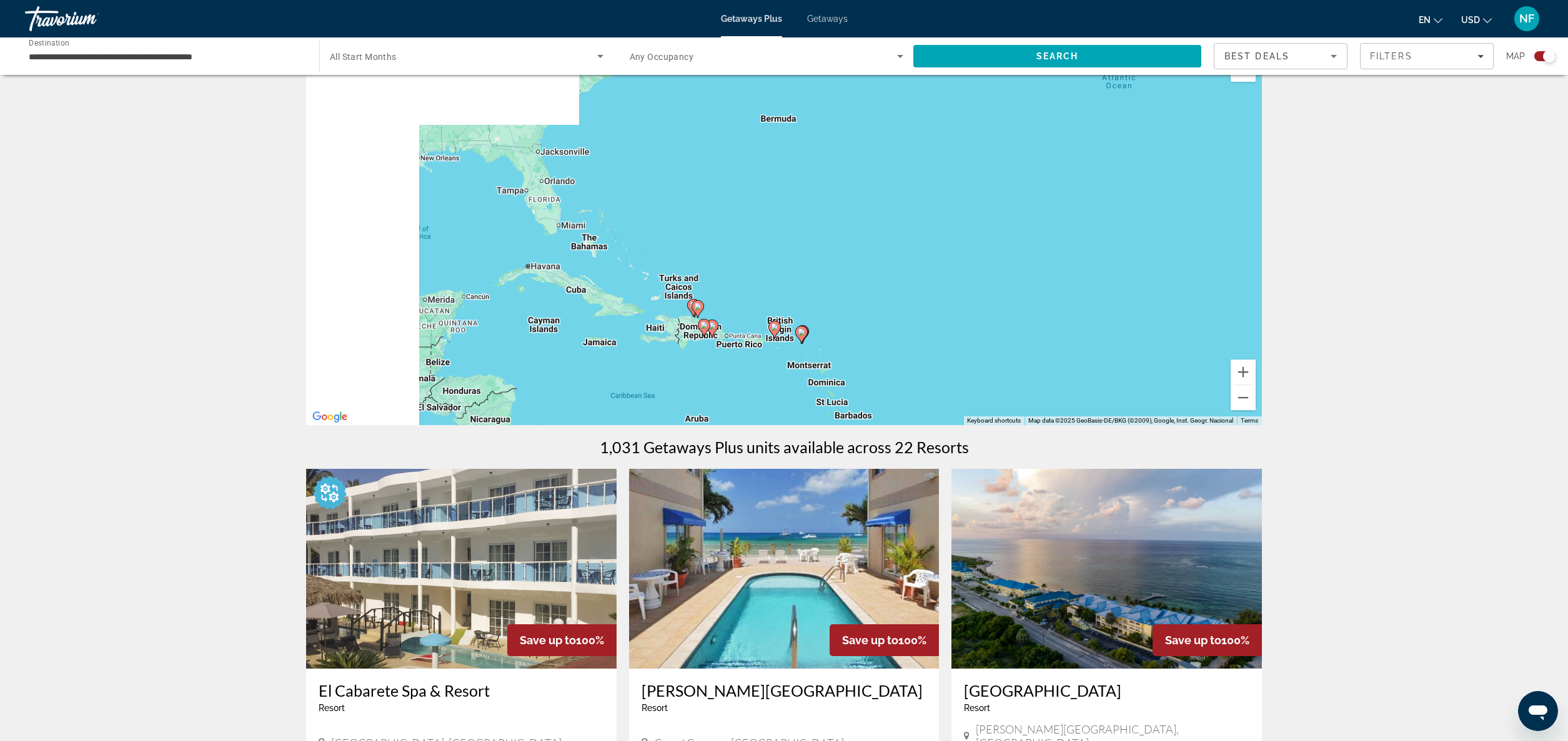
drag, startPoint x: 654, startPoint y: 329, endPoint x: 1237, endPoint y: 235, distance: 590.5
click at [1237, 235] on div "To activate drag with keyboard, press Alt + Enter. Once in keyboard drag state,…" at bounding box center [784, 238] width 955 height 375
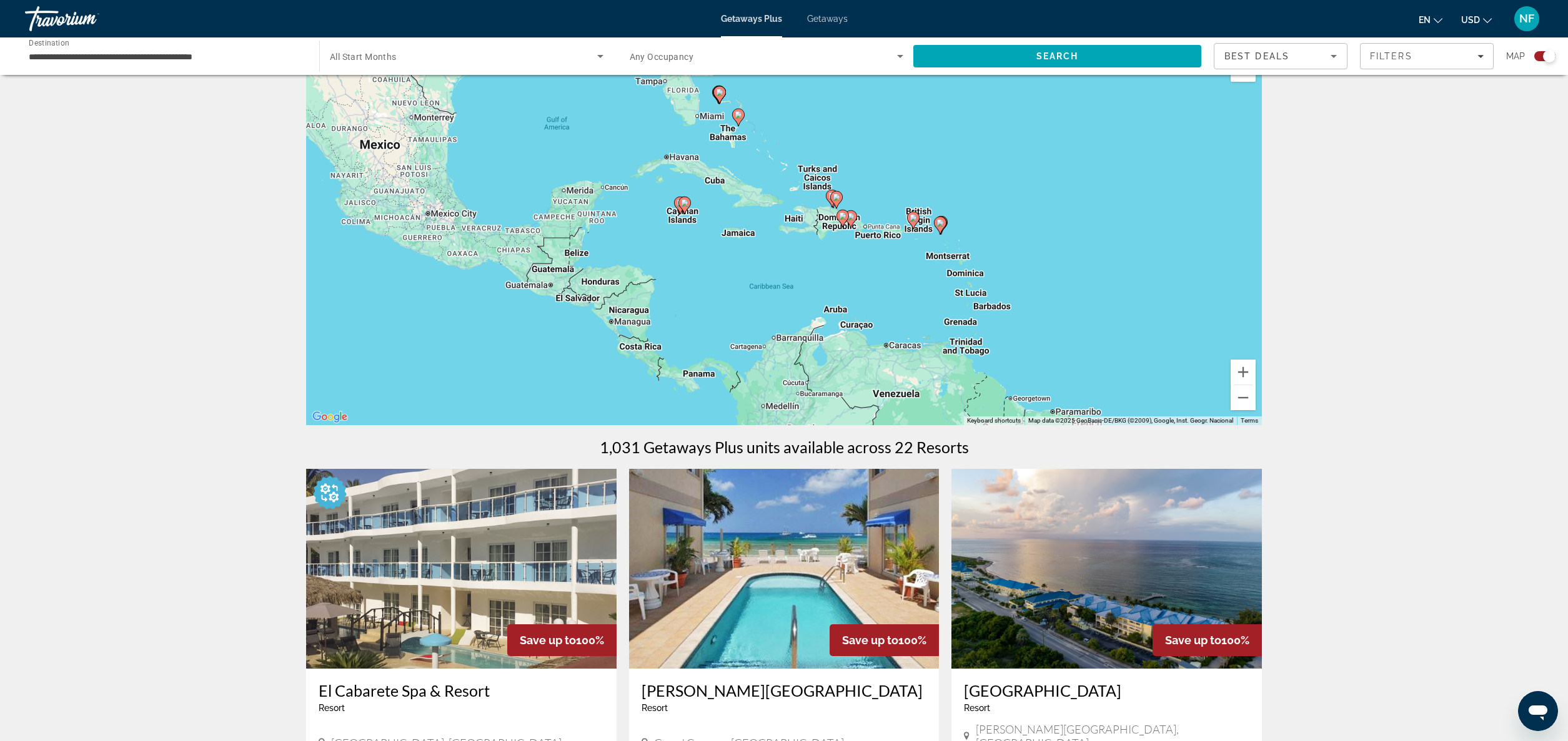
drag, startPoint x: 1061, startPoint y: 305, endPoint x: 1111, endPoint y: 240, distance: 82.0
click at [1109, 209] on div "To activate drag with keyboard, press Alt + Enter. Once in keyboard drag state,…" at bounding box center [784, 238] width 955 height 375
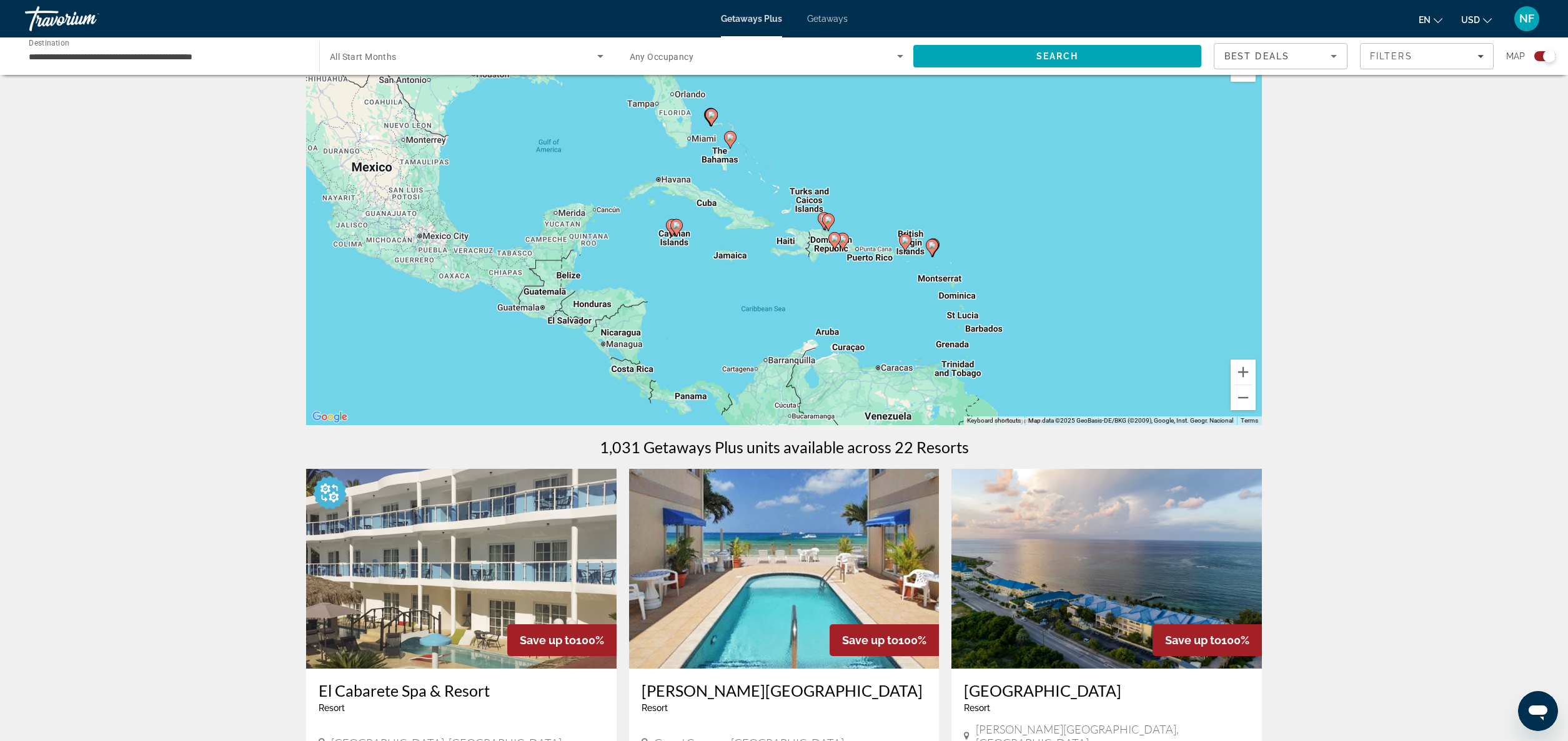
drag, startPoint x: 1111, startPoint y: 232, endPoint x: 1078, endPoint y: 258, distance: 42.0
click at [1078, 258] on div "To activate drag with keyboard, press Alt + Enter. Once in keyboard drag state,…" at bounding box center [784, 238] width 955 height 375
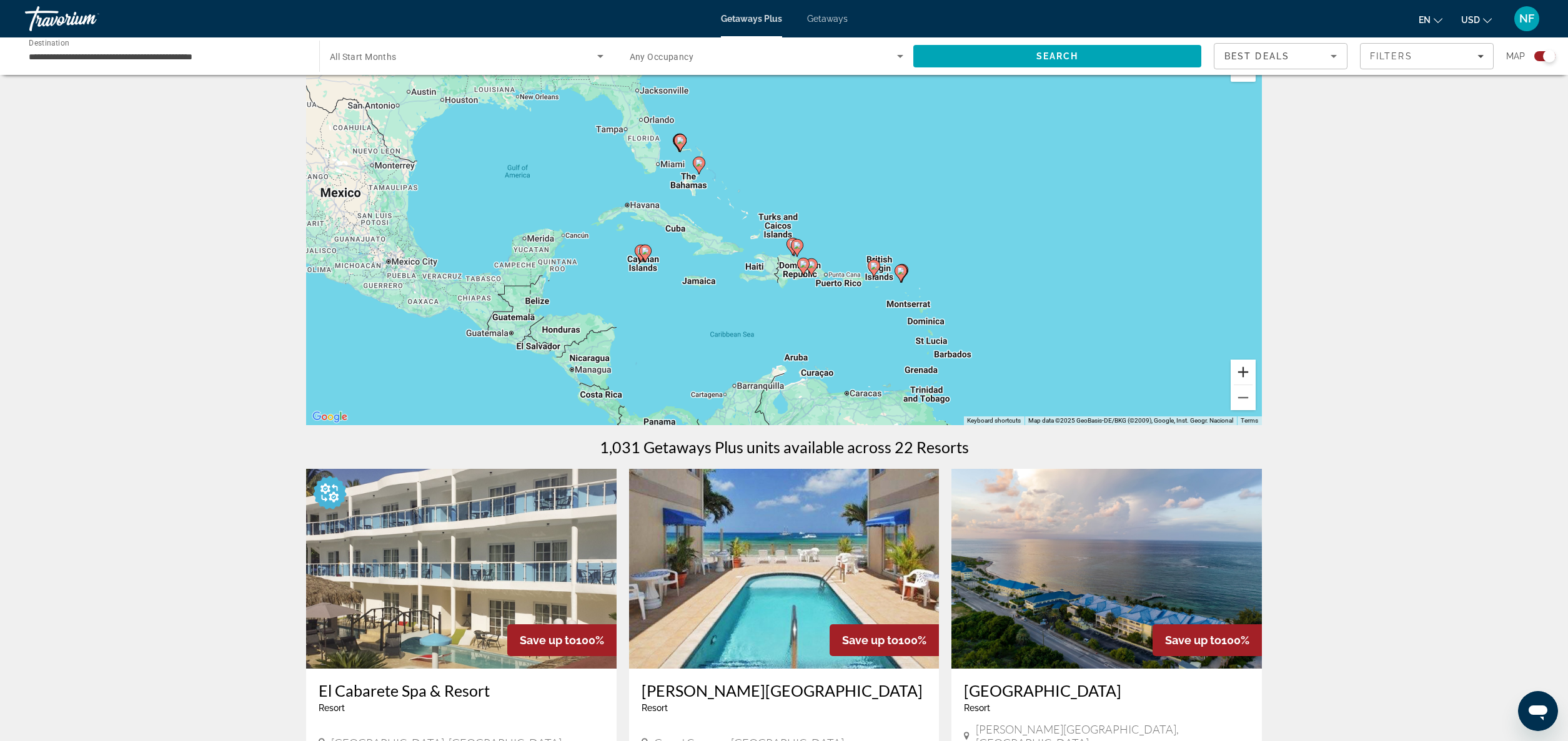
click at [1240, 369] on button "Zoom in" at bounding box center [1243, 373] width 25 height 25
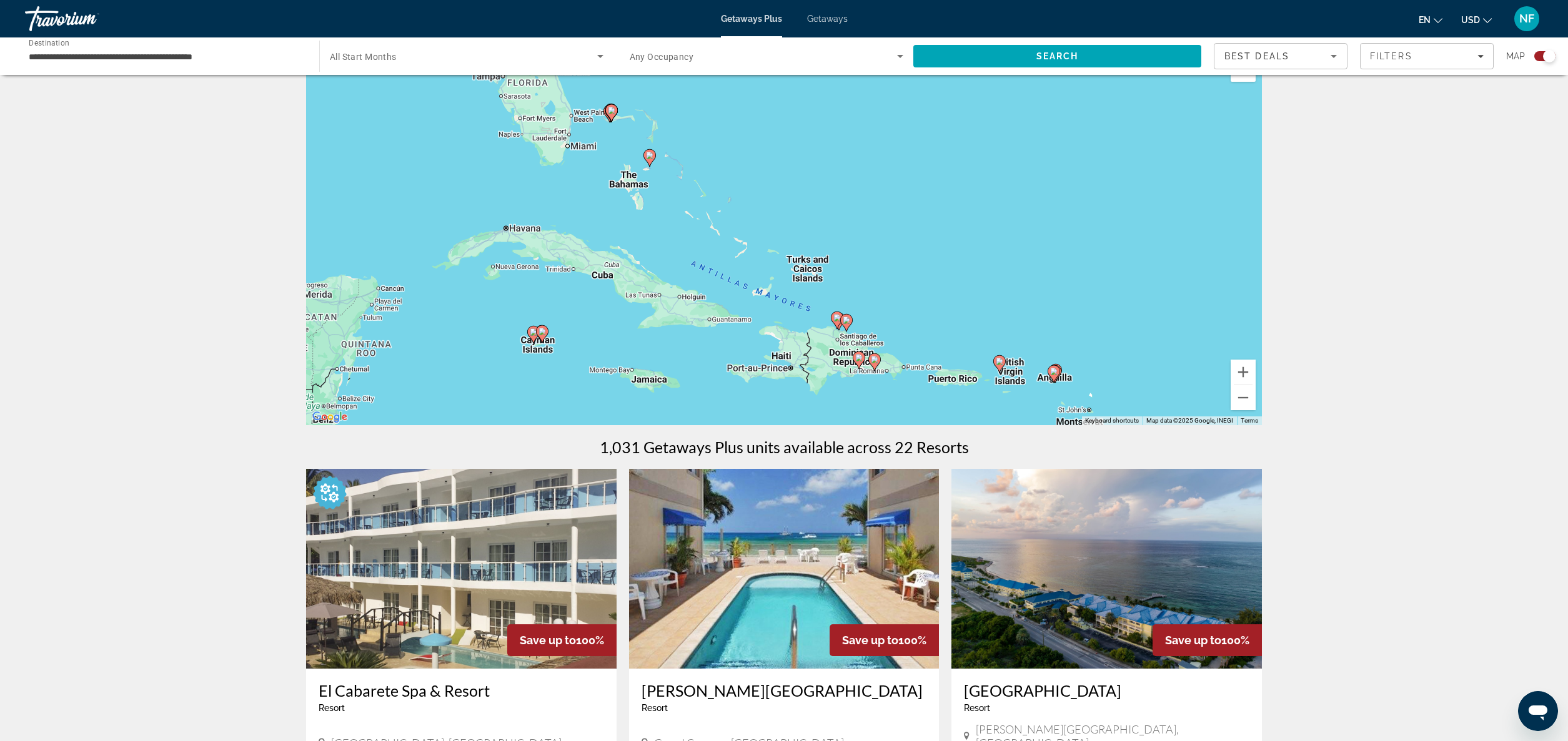
drag, startPoint x: 1061, startPoint y: 201, endPoint x: 1097, endPoint y: 256, distance: 65.7
click at [1097, 256] on div "To activate drag with keyboard, press Alt + Enter. Once in keyboard drag state,…" at bounding box center [784, 238] width 955 height 375
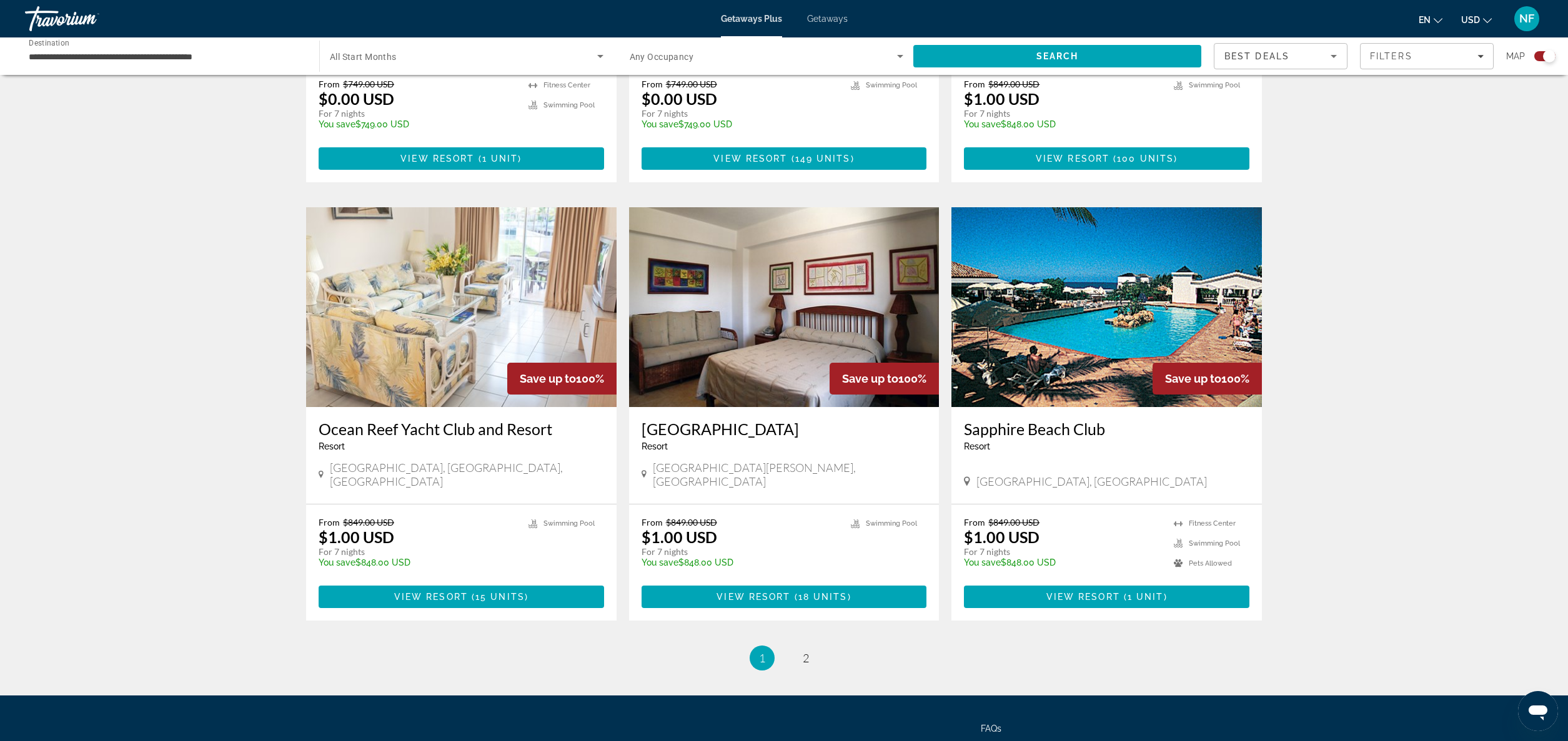
scroll to position [1632, 0]
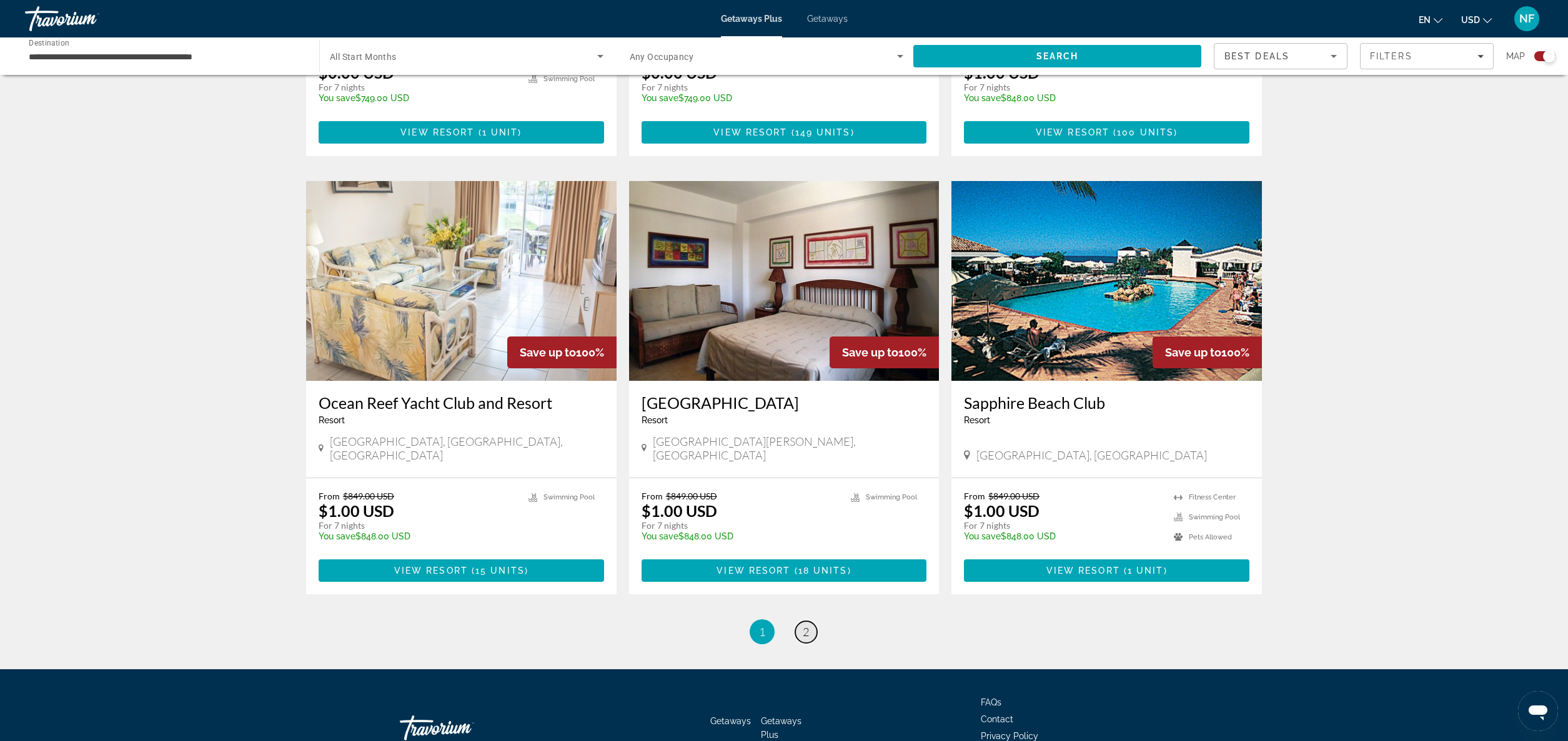
click at [806, 625] on span "2" at bounding box center [806, 632] width 6 height 14
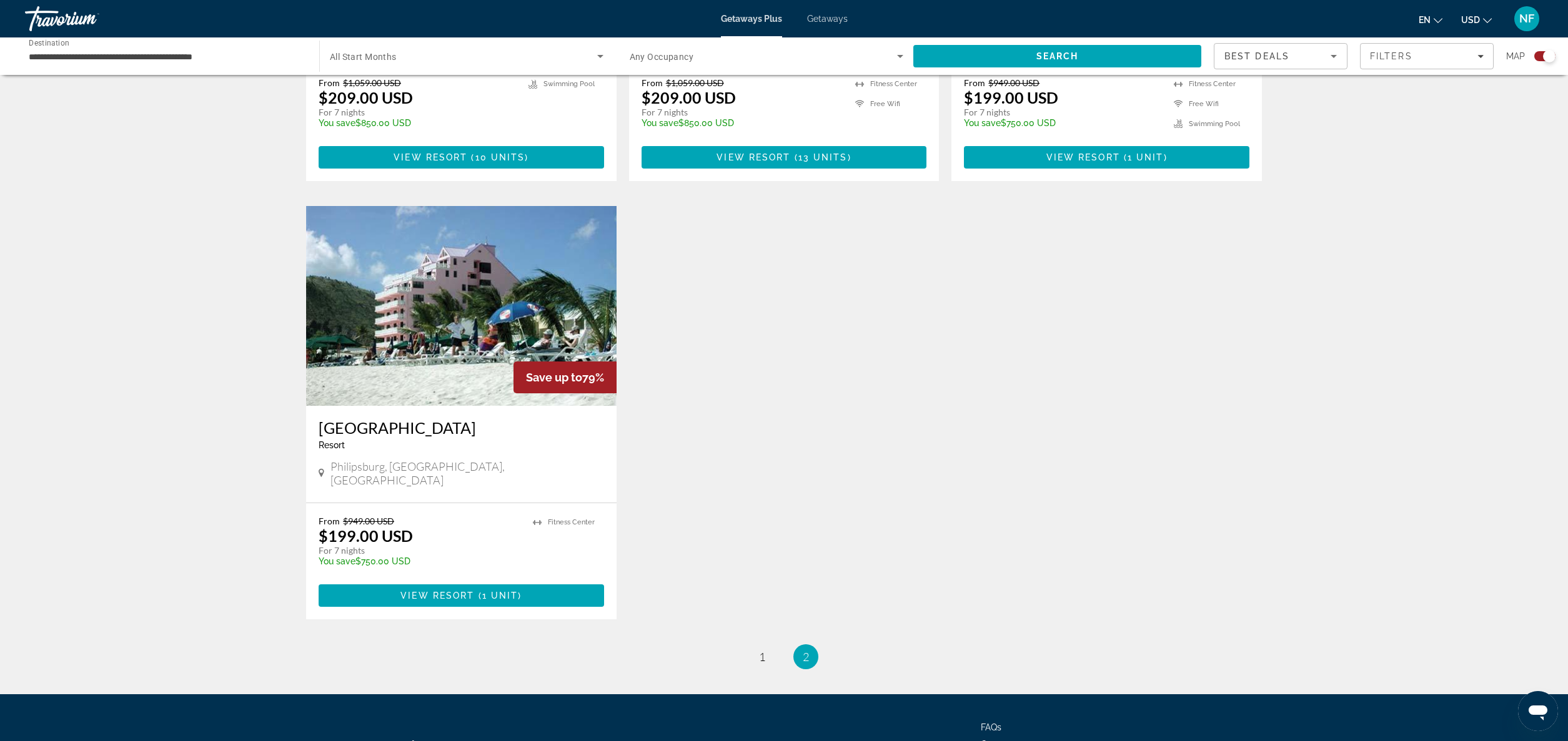
scroll to position [1686, 0]
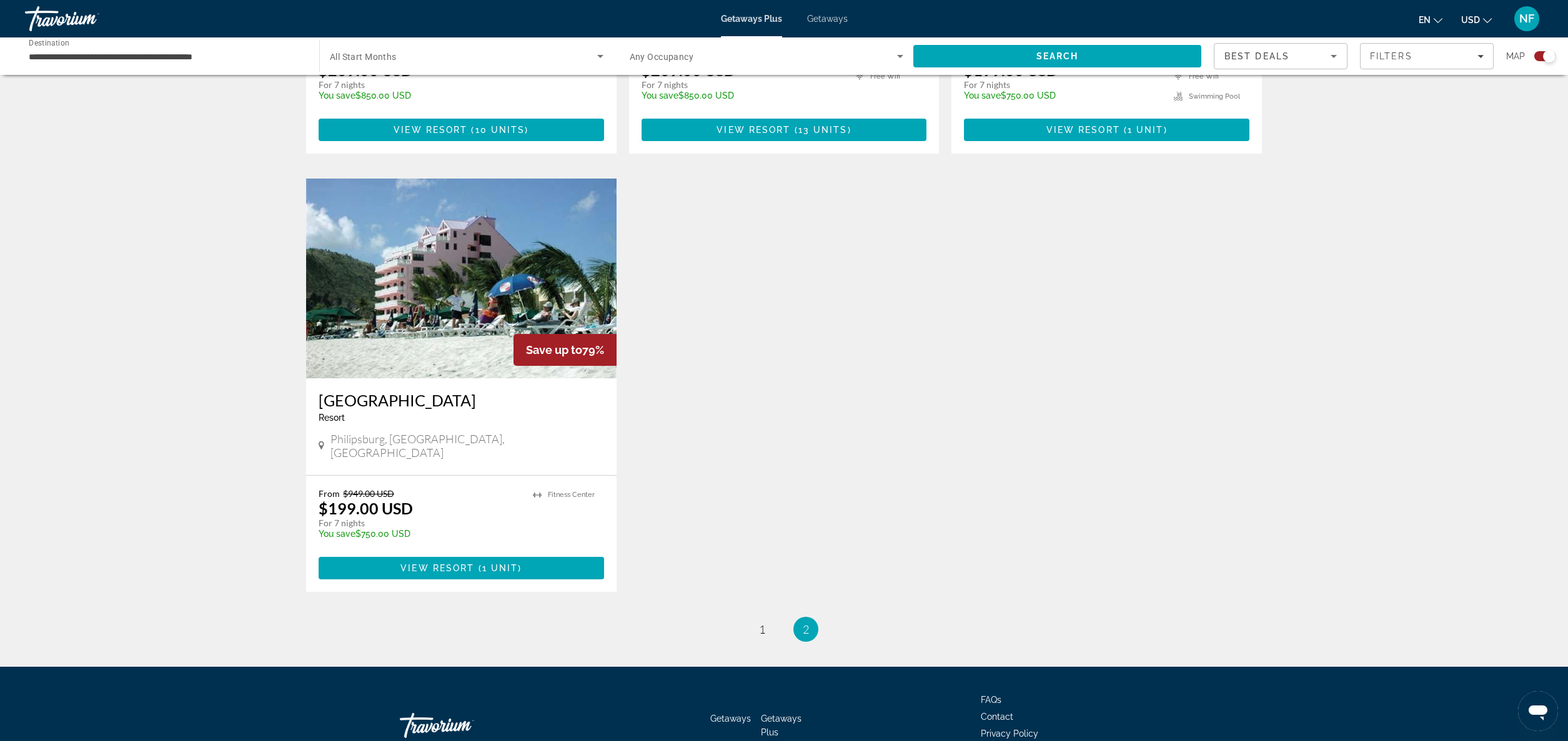
click at [806, 623] on span "2" at bounding box center [806, 629] width 6 height 14
